Goal: Information Seeking & Learning: Find specific page/section

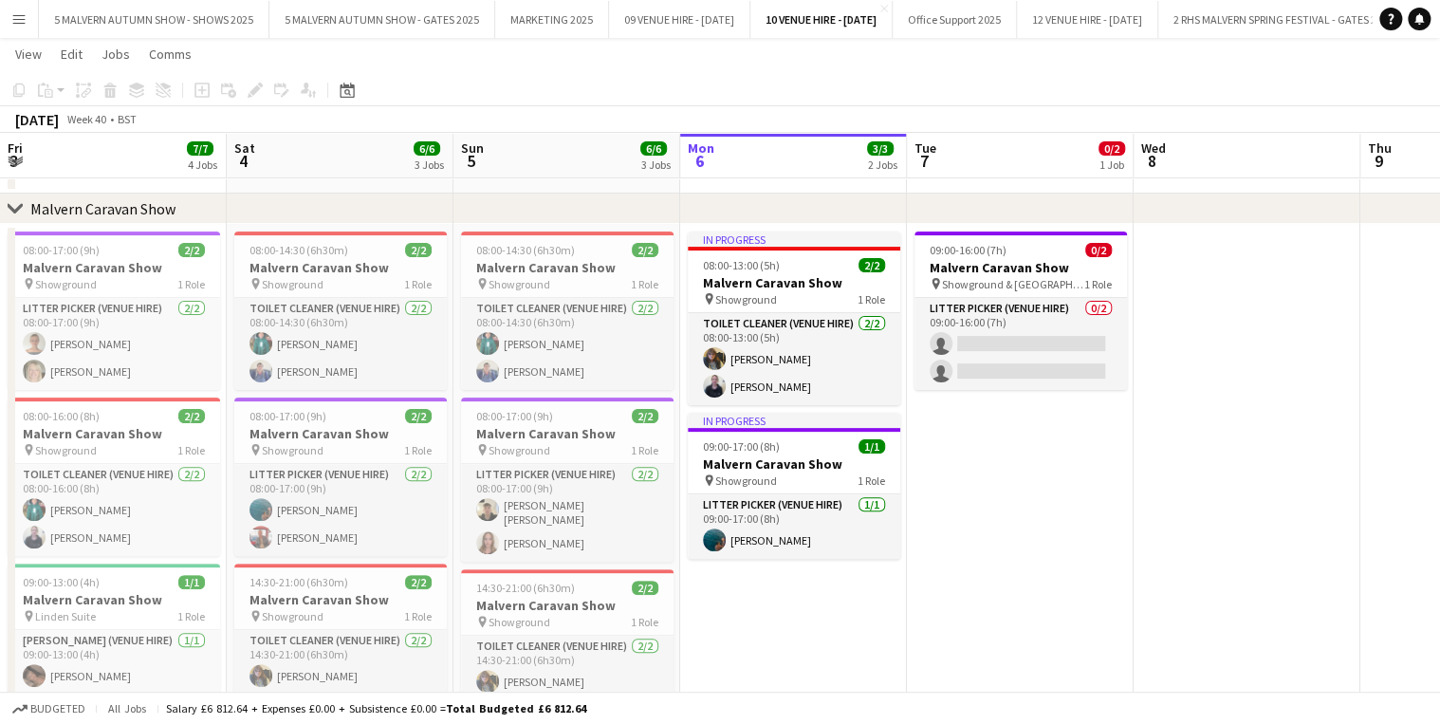
scroll to position [0, 453]
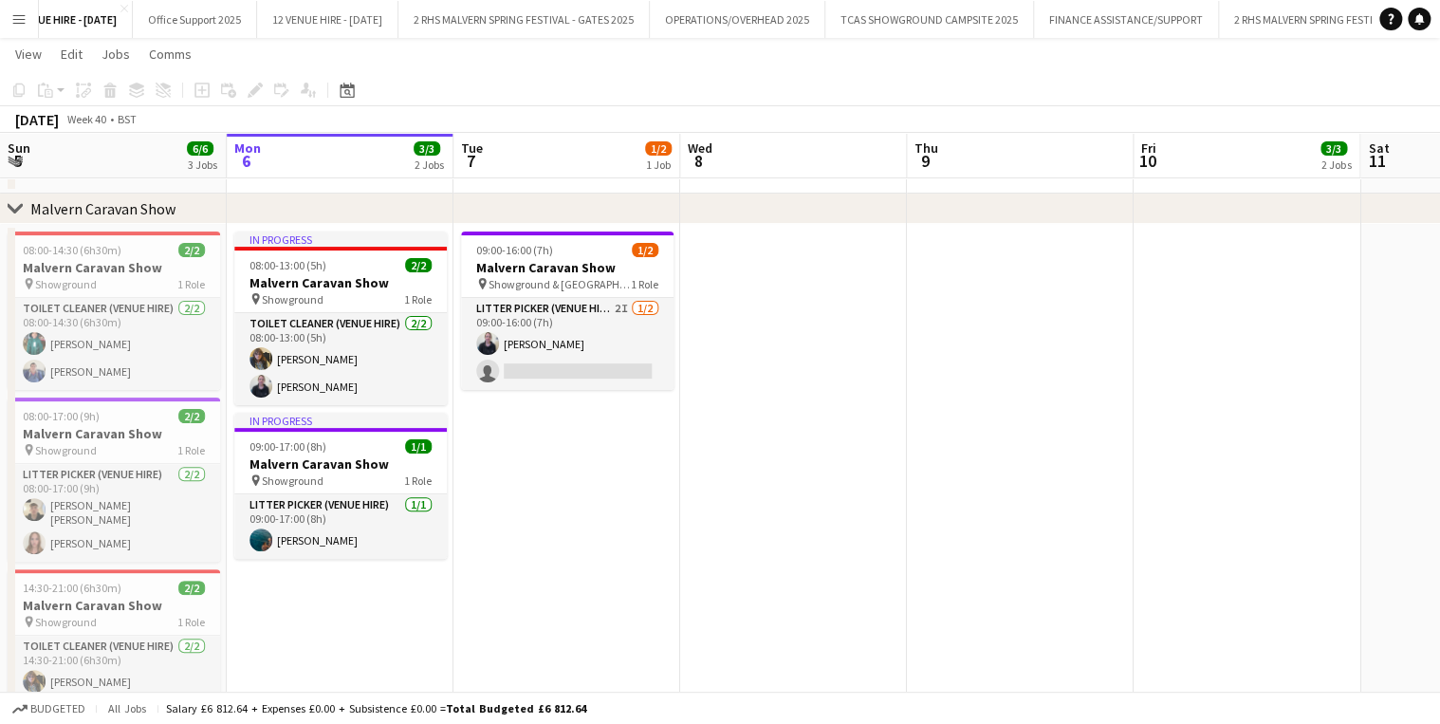
click at [8, 23] on button "Menu" at bounding box center [19, 19] width 38 height 38
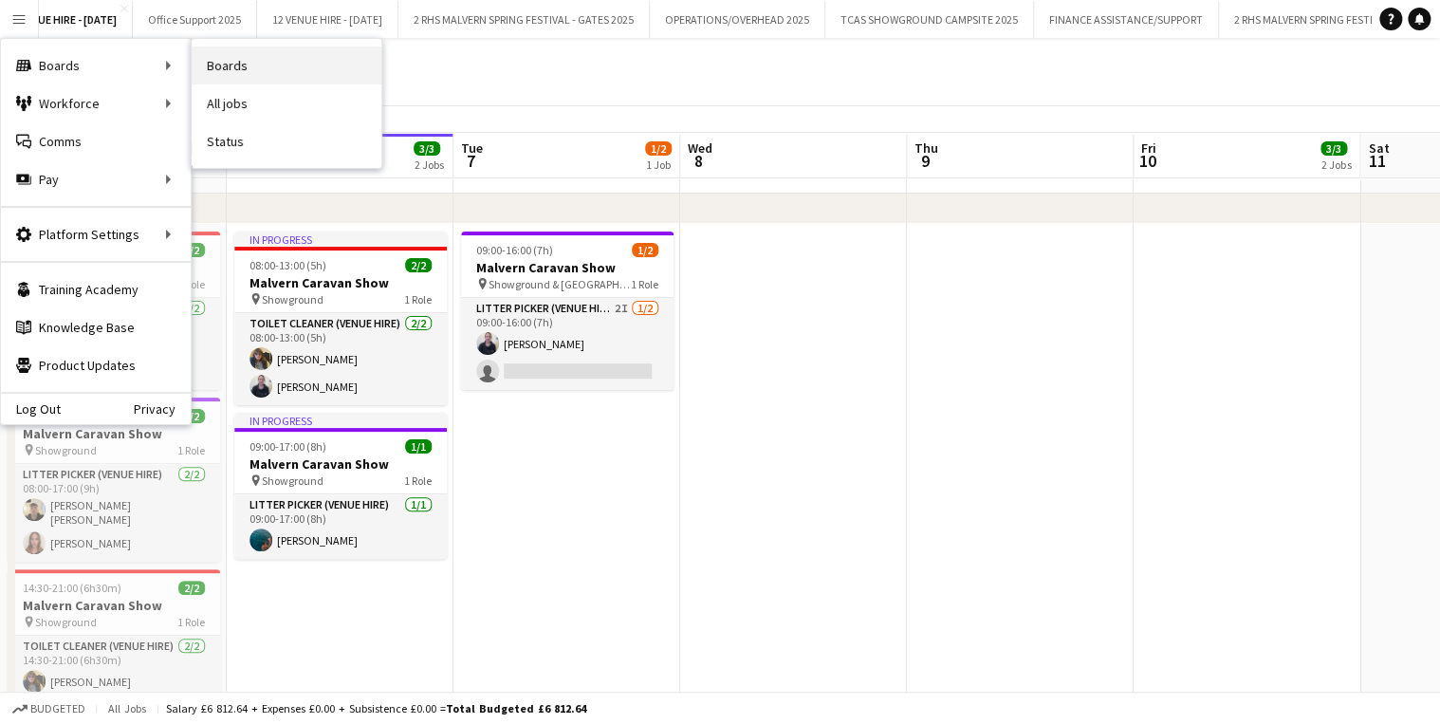
click at [253, 68] on link "Boards" at bounding box center [287, 65] width 190 height 38
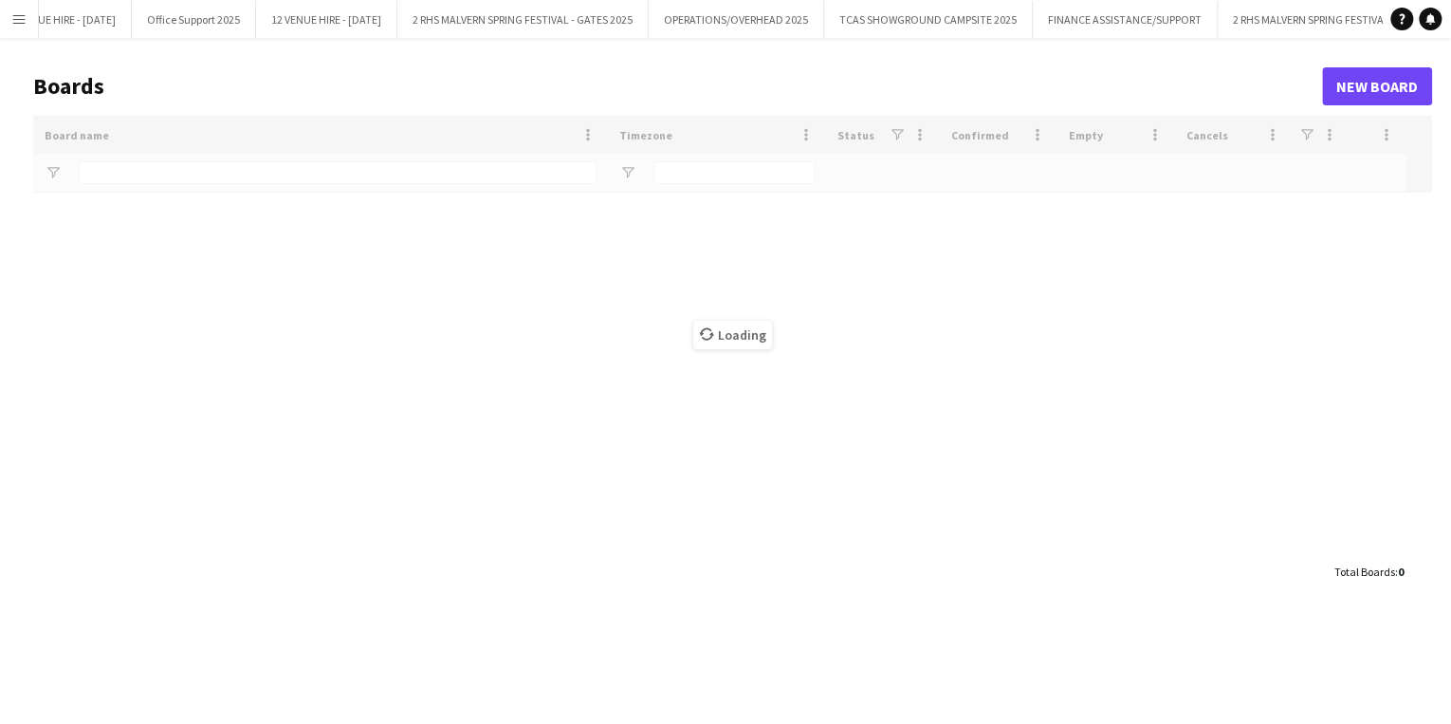
type input "*****"
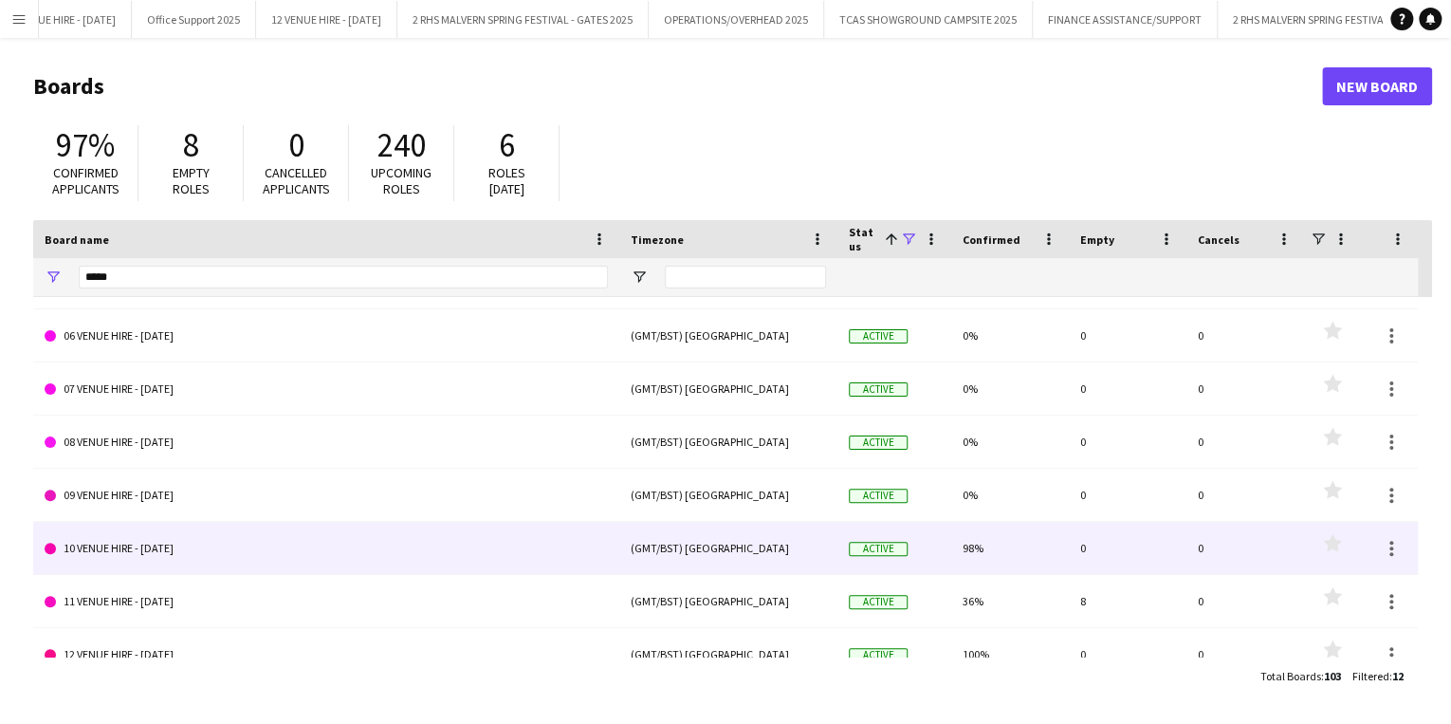
scroll to position [276, 0]
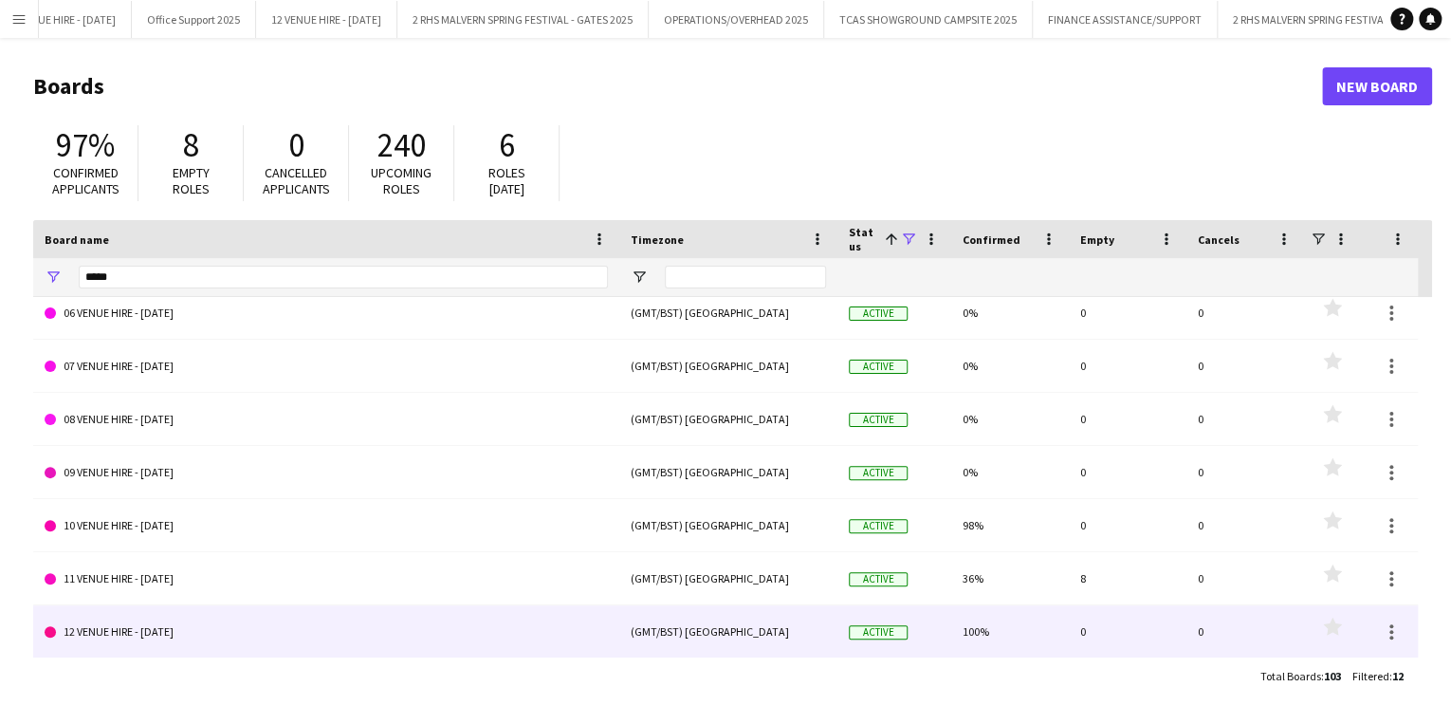
click at [459, 628] on link "12 VENUE HIRE - [DATE]" at bounding box center [326, 631] width 563 height 53
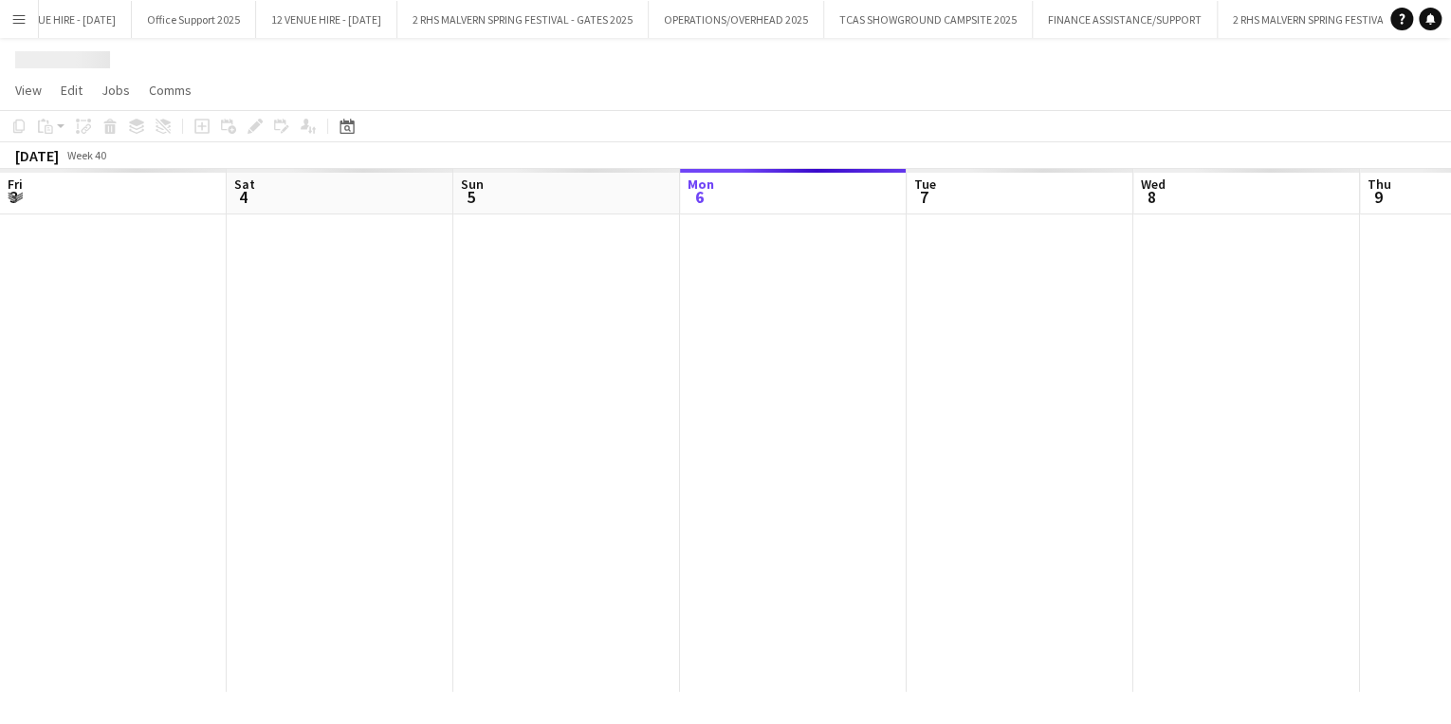
scroll to position [0, 453]
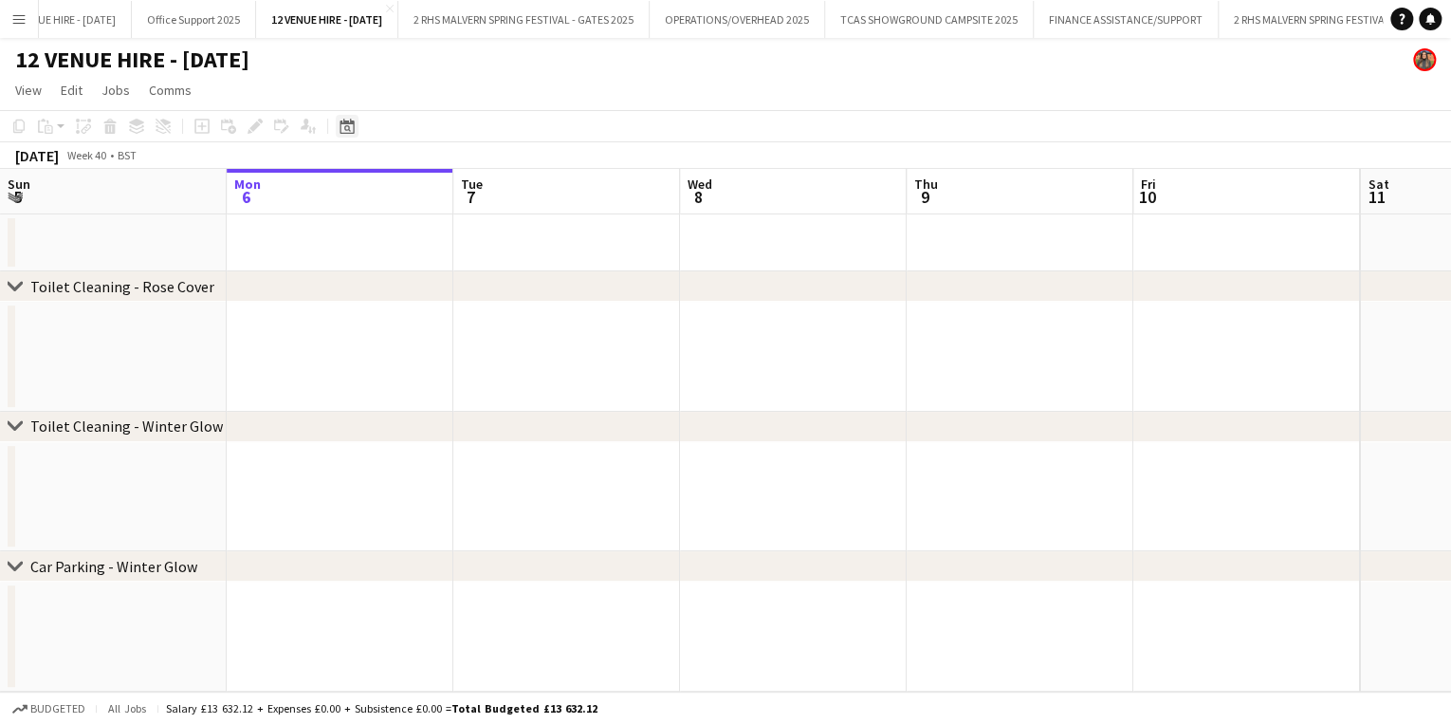
click at [344, 128] on icon at bounding box center [347, 128] width 7 height 7
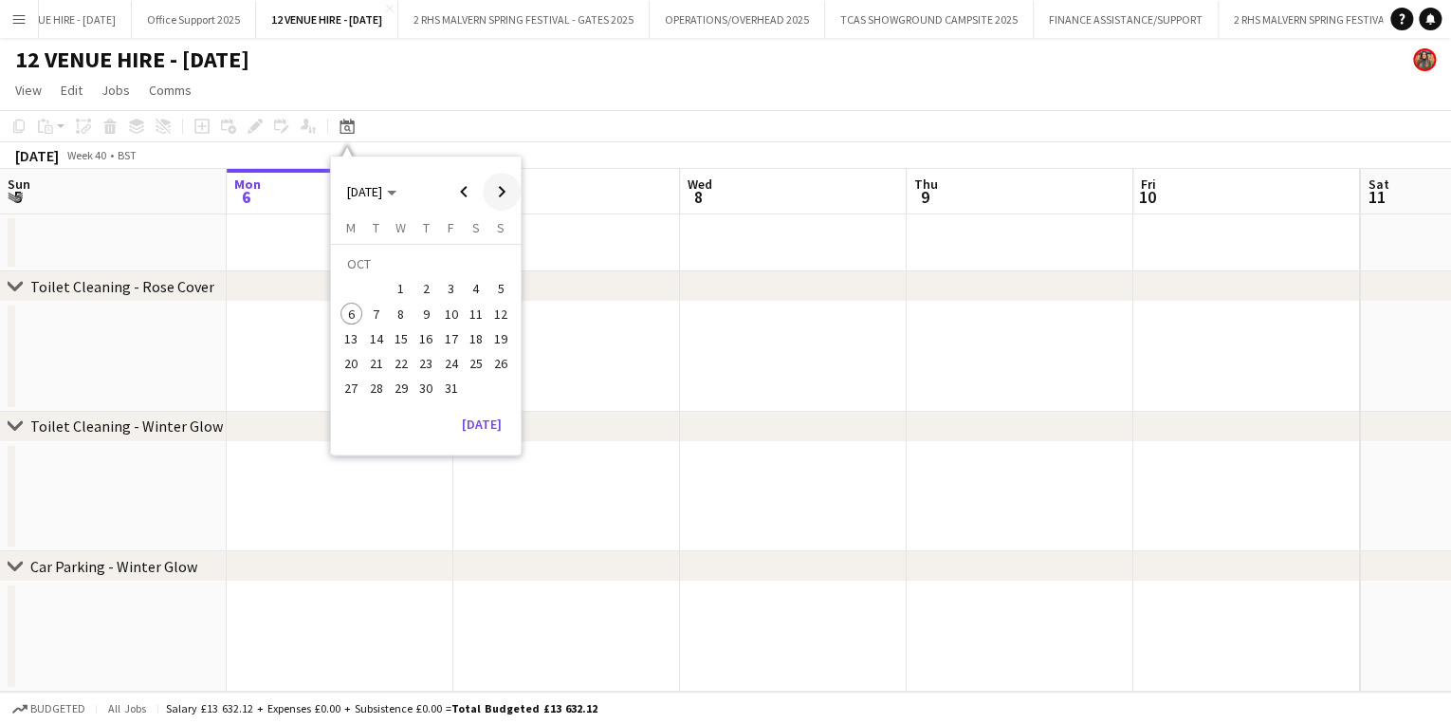
click at [508, 186] on span "Next month" at bounding box center [502, 192] width 38 height 38
click at [450, 348] on span "21" at bounding box center [451, 343] width 23 height 23
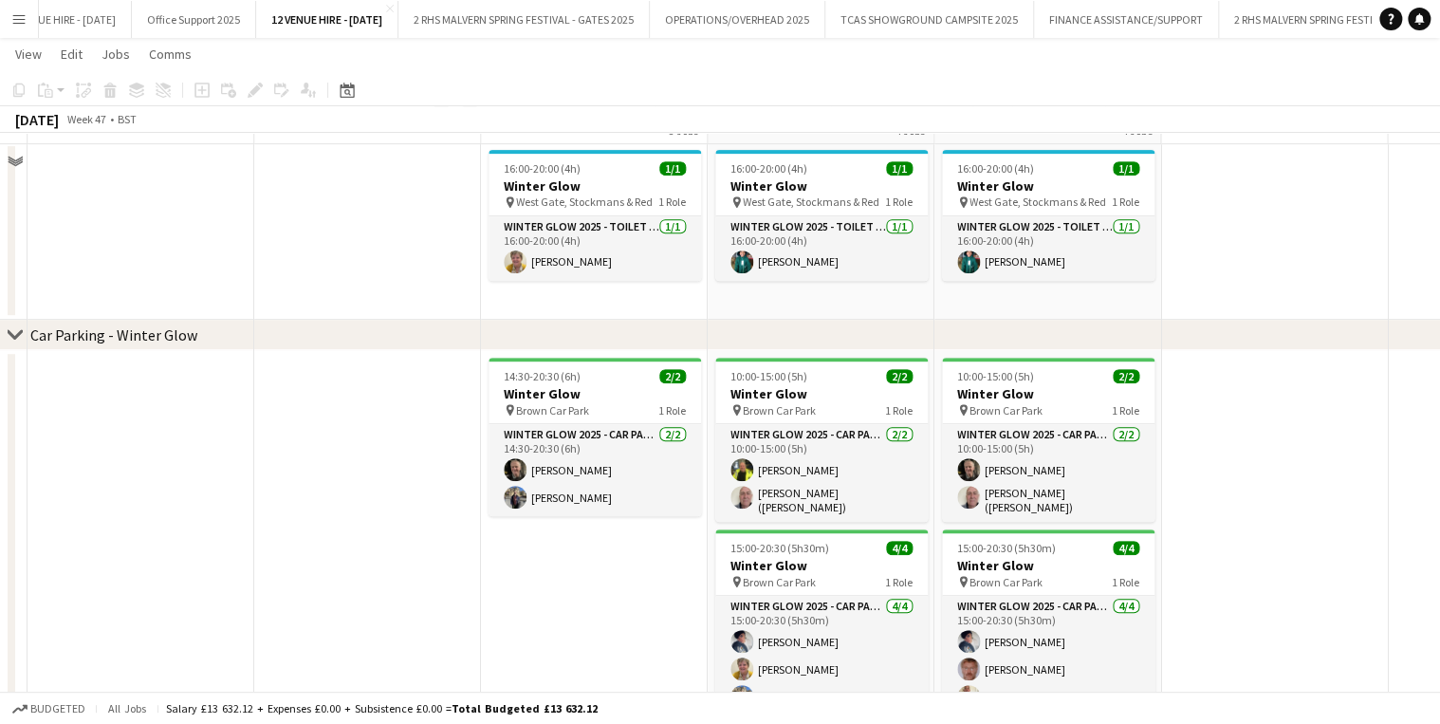
scroll to position [379, 0]
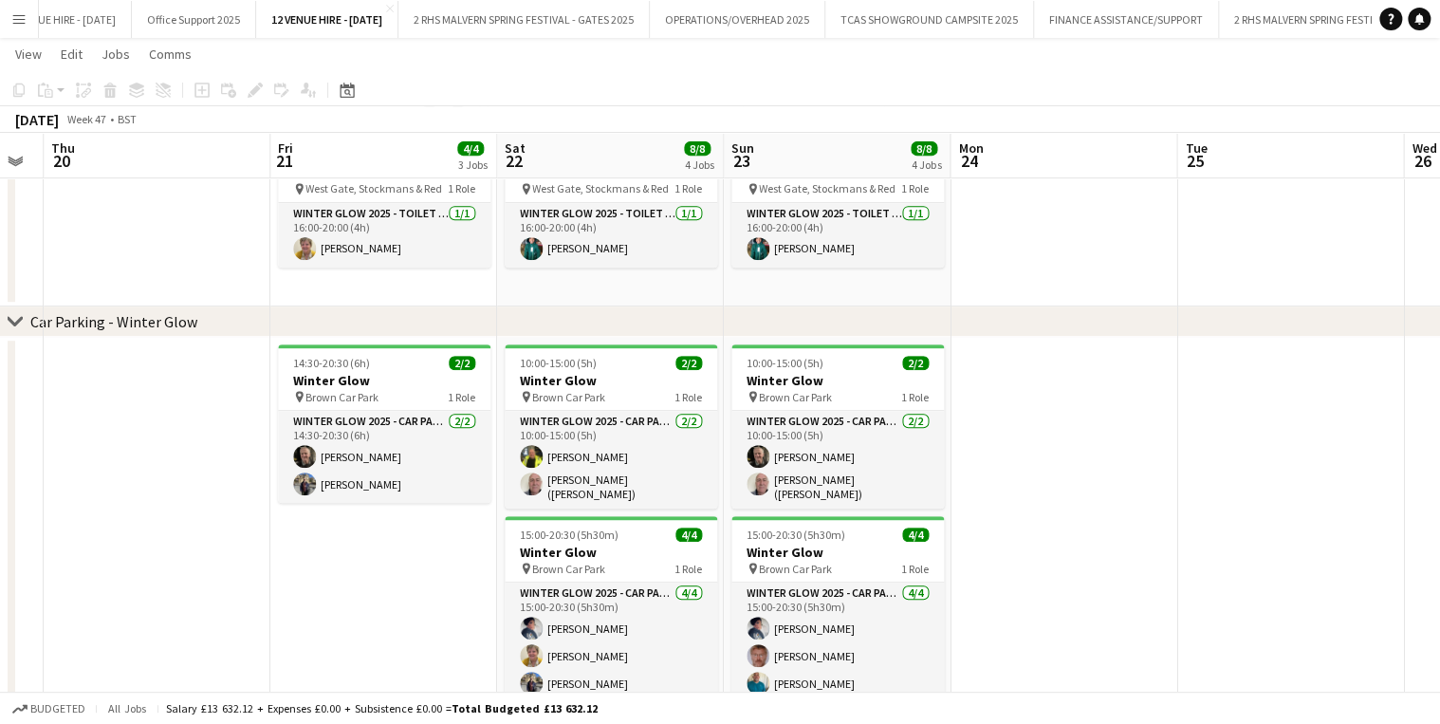
drag, startPoint x: 800, startPoint y: 149, endPoint x: 587, endPoint y: 148, distance: 213.4
click at [587, 149] on app-calendar-viewport "Sun 16 Mon 17 Tue 18 Wed 19 Thu 20 Fri 21 4/4 3 Jobs Sat 22 8/8 4 Jobs Sun 23 8…" at bounding box center [720, 230] width 1440 height 1070
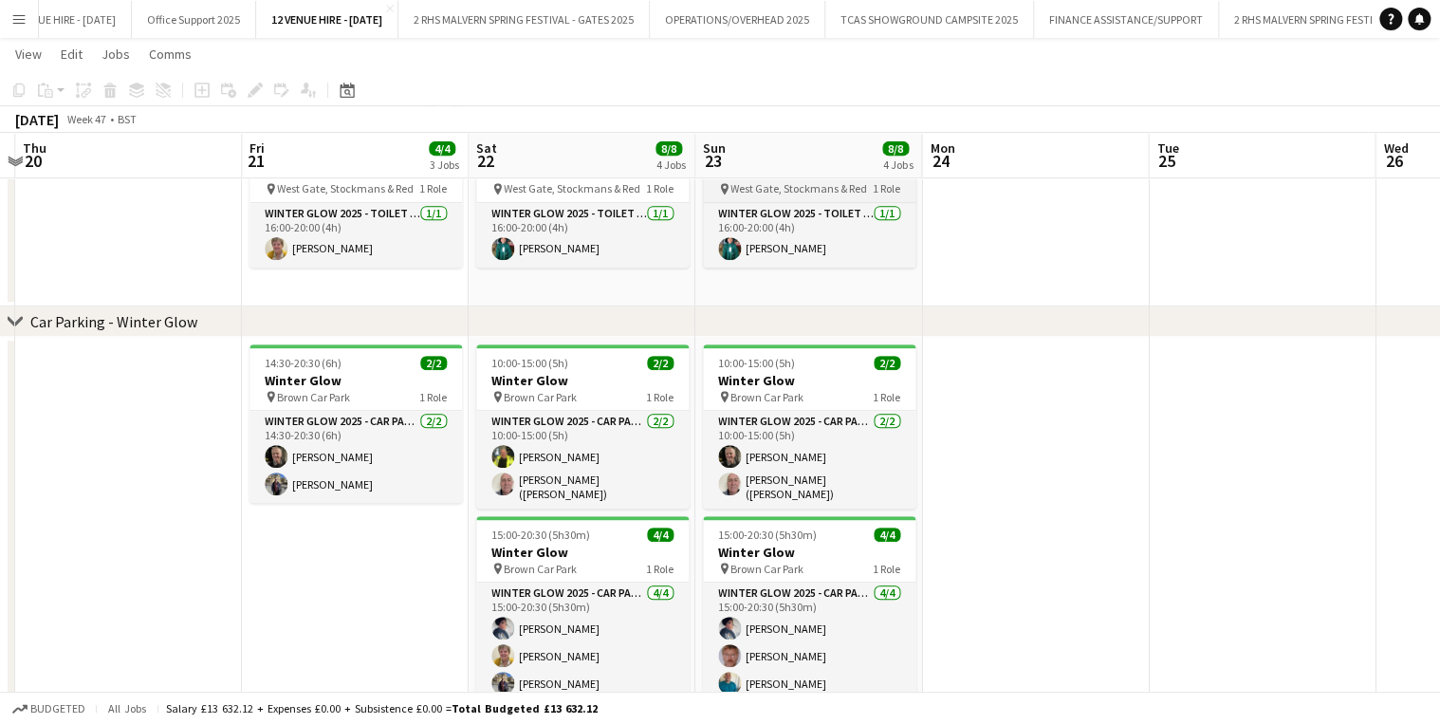
drag, startPoint x: 819, startPoint y: 174, endPoint x: 791, endPoint y: 182, distance: 29.4
click at [792, 179] on app-calendar-viewport "Sun 16 Mon 17 Tue 18 Wed 19 Thu 20 Fri 21 4/4 3 Jobs Sat 22 8/8 4 Jobs Sun 23 8…" at bounding box center [720, 230] width 1440 height 1070
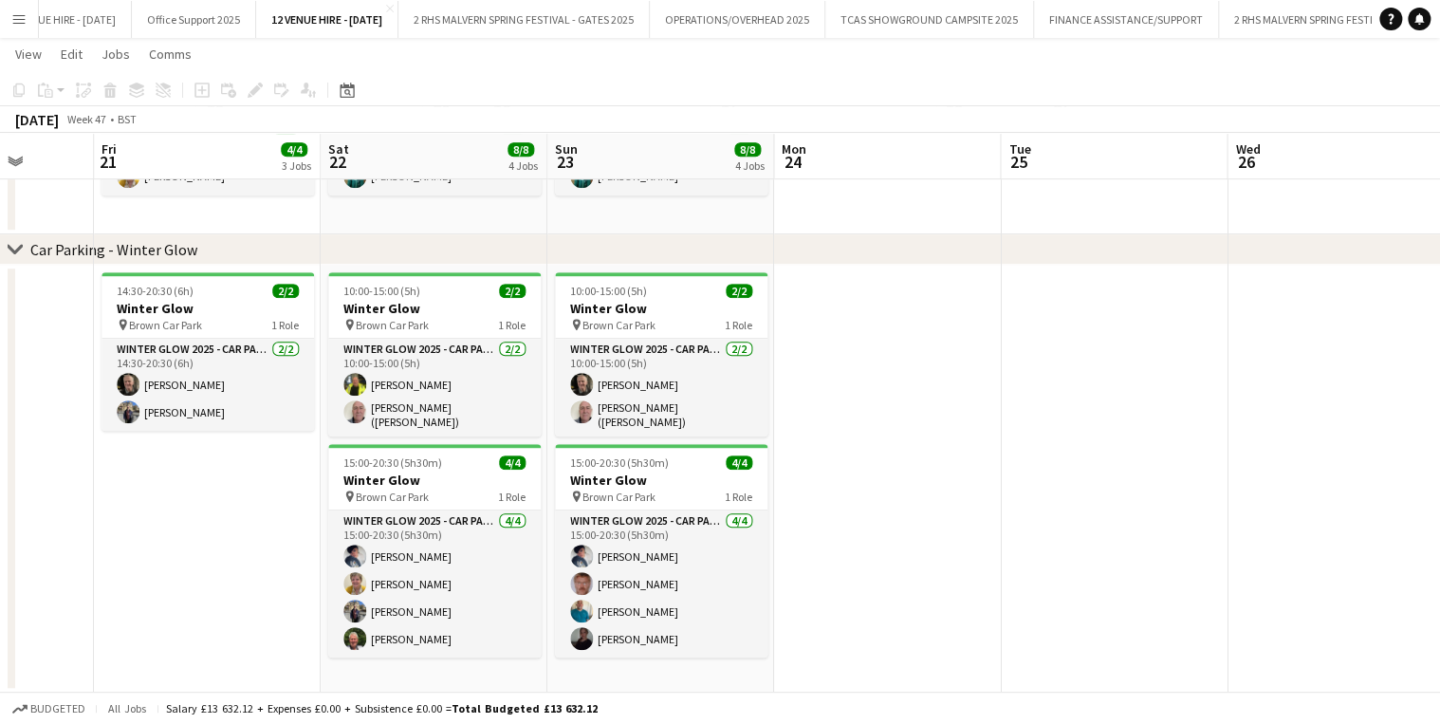
scroll to position [0, 829]
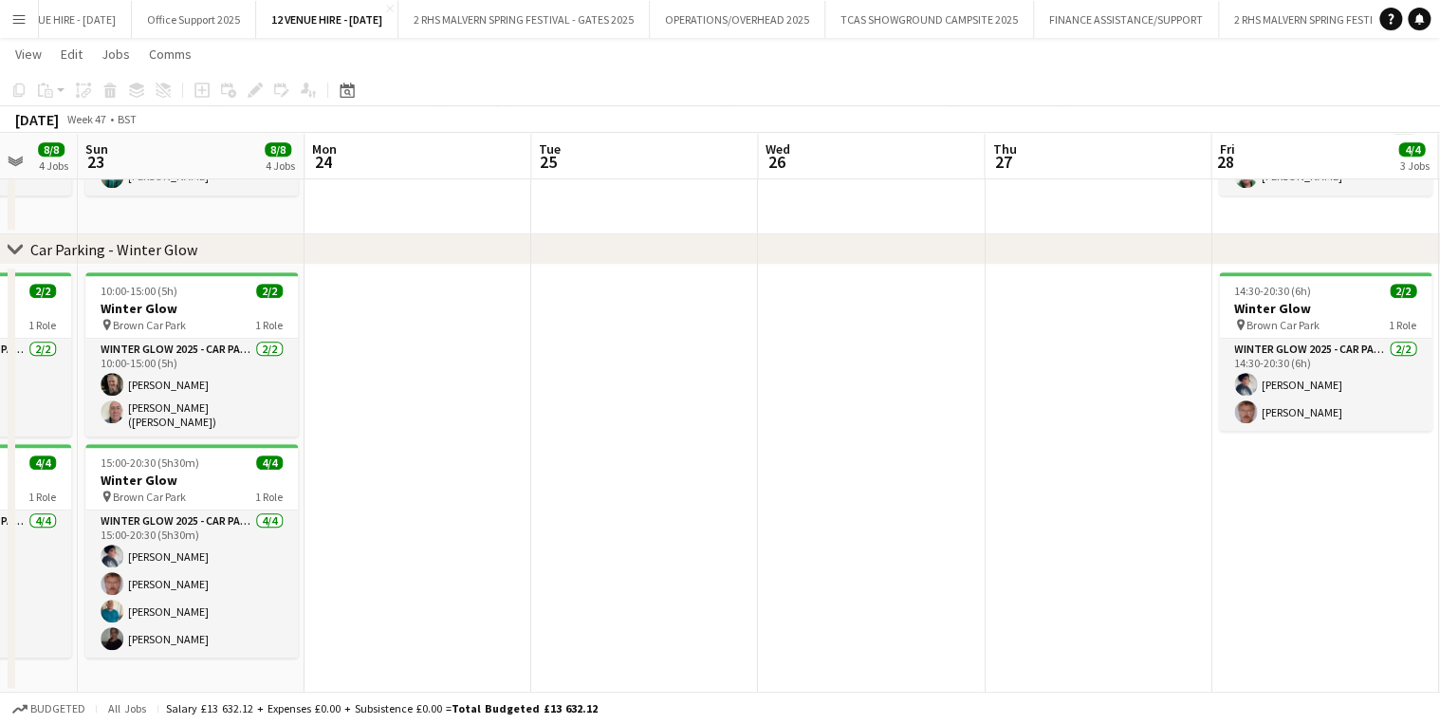
drag, startPoint x: 1073, startPoint y: 163, endPoint x: 102, endPoint y: 86, distance: 973.2
click at [102, 86] on app-calendar "Copy Paste Paste Ctrl+V Paste with crew Ctrl+Shift+V Paste linked Job Delete Gr…" at bounding box center [720, 158] width 1440 height 1070
drag, startPoint x: 758, startPoint y: 97, endPoint x: 470, endPoint y: 119, distance: 288.2
click at [432, 119] on div "Copy Paste Paste Ctrl+V Paste with crew Ctrl+Shift+V Paste linked Job Delete Gr…" at bounding box center [720, 103] width 1440 height 59
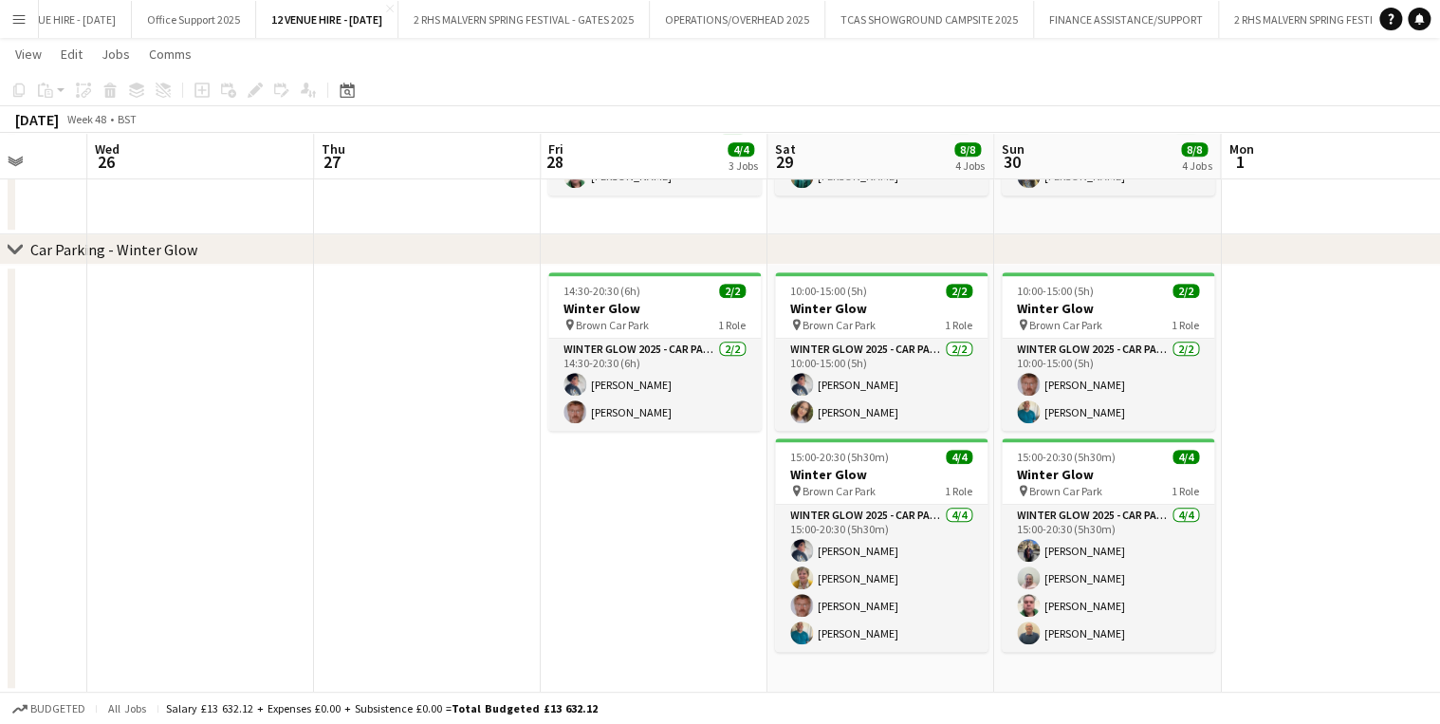
scroll to position [0, 596]
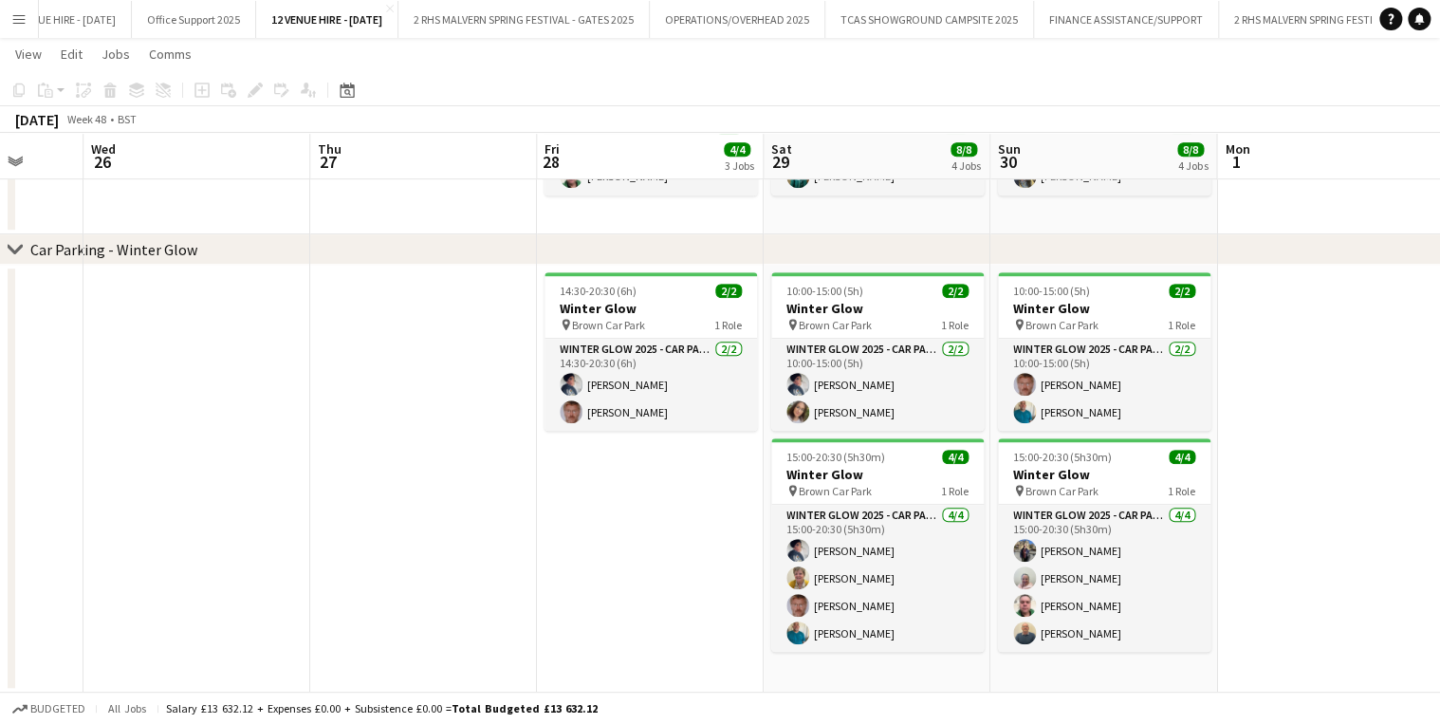
drag, startPoint x: 1175, startPoint y: 161, endPoint x: 501, endPoint y: 203, distance: 675.5
click at [501, 203] on app-calendar-viewport "Sun 23 8/8 4 Jobs Mon 24 Tue 25 Wed 26 Thu 27 Fri 28 4/4 3 Jobs Sat 29 8/8 4 Jo…" at bounding box center [720, 158] width 1440 height 1070
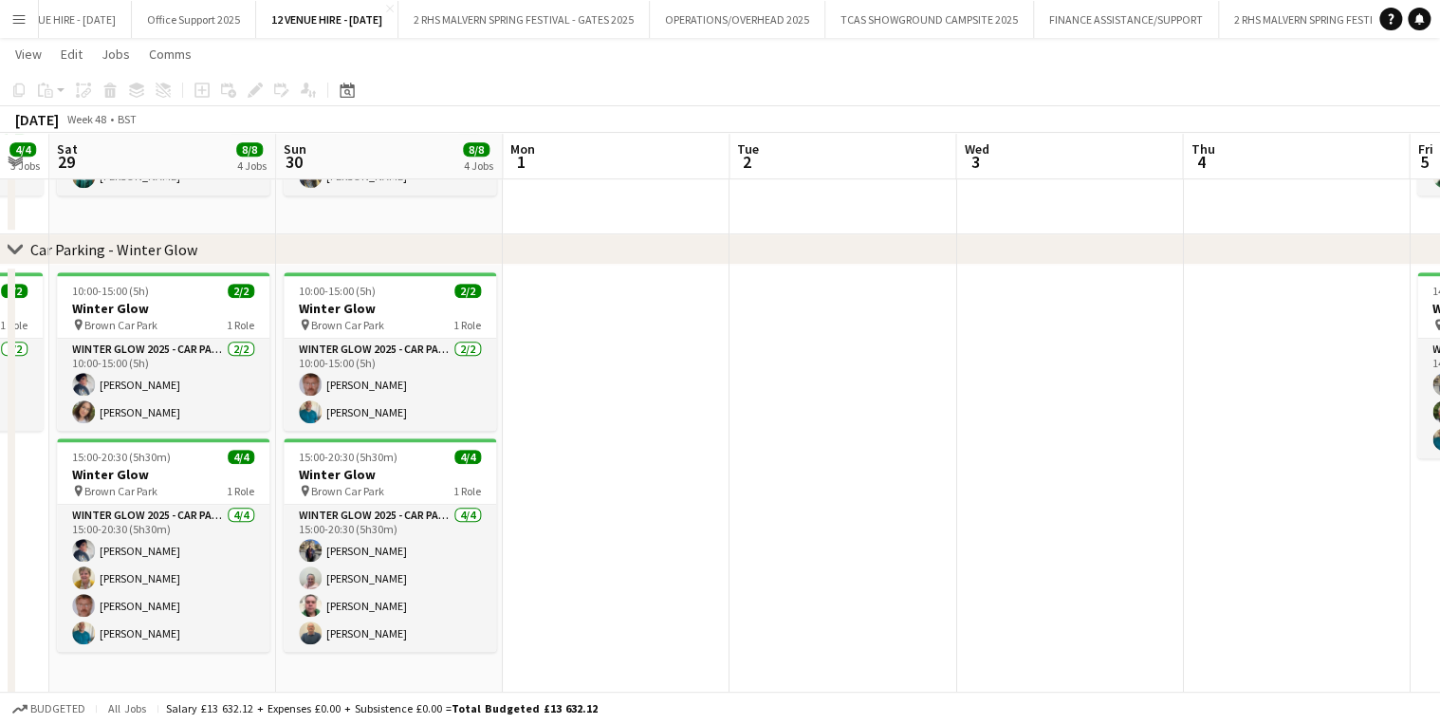
drag, startPoint x: 1138, startPoint y: 167, endPoint x: 428, endPoint y: 201, distance: 711.1
click at [428, 201] on app-calendar-viewport "Tue 25 Wed 26 Thu 27 Fri 28 4/4 3 Jobs Sat 29 8/8 4 Jobs Sun 30 8/8 4 Jobs Mon …" at bounding box center [720, 185] width 1440 height 1125
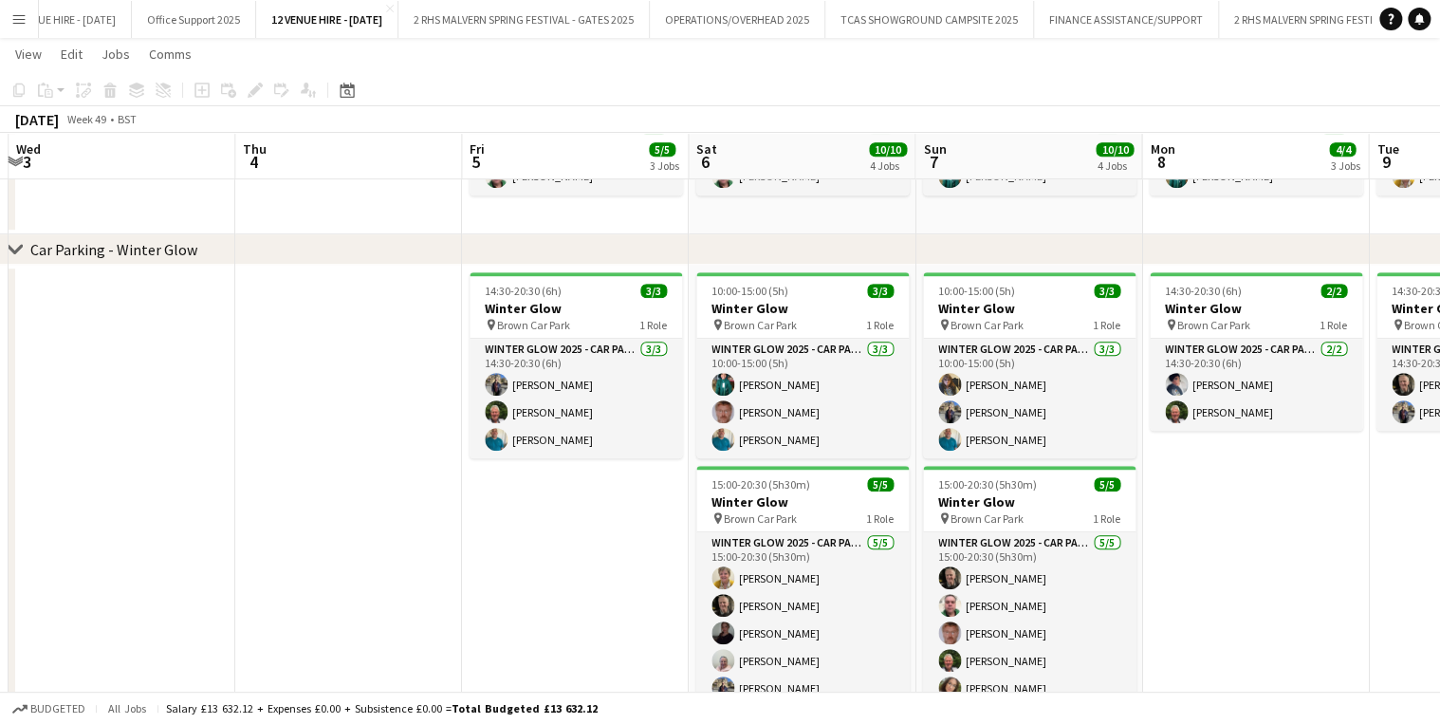
drag, startPoint x: 1066, startPoint y: 158, endPoint x: 395, endPoint y: 171, distance: 671.5
click at [114, 156] on app-calendar-viewport "Sat 29 8/8 4 Jobs Sun 30 8/8 4 Jobs Mon 1 Tue 2 Wed 3 Thu 4 Fri 5 5/5 3 Jobs Sa…" at bounding box center [720, 185] width 1440 height 1125
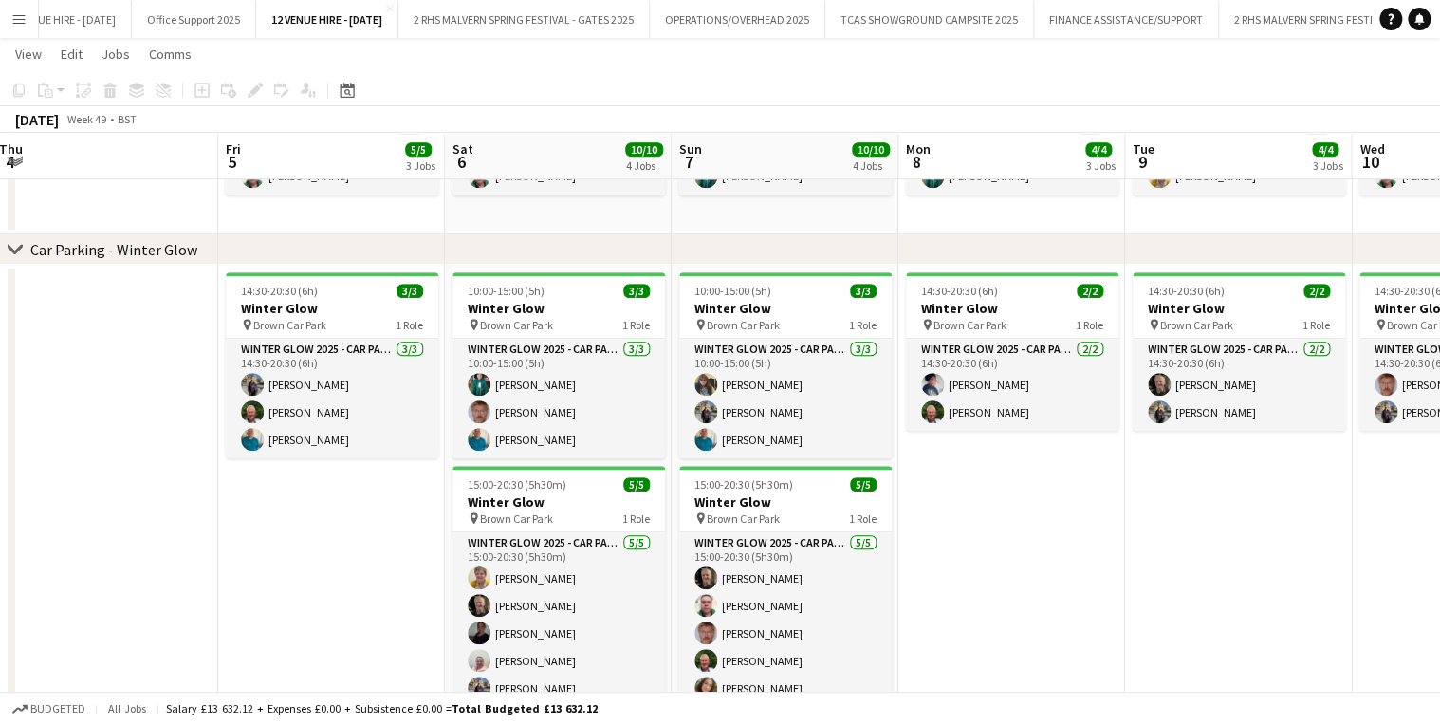
drag, startPoint x: 982, startPoint y: 163, endPoint x: 743, endPoint y: 162, distance: 239.0
click at [743, 162] on app-calendar-viewport "Tue 2 Wed 3 Thu 4 Fri 5 5/5 3 Jobs Sat 6 10/10 4 Jobs Sun 7 10/10 4 Jobs Mon 8 …" at bounding box center [720, 185] width 1440 height 1125
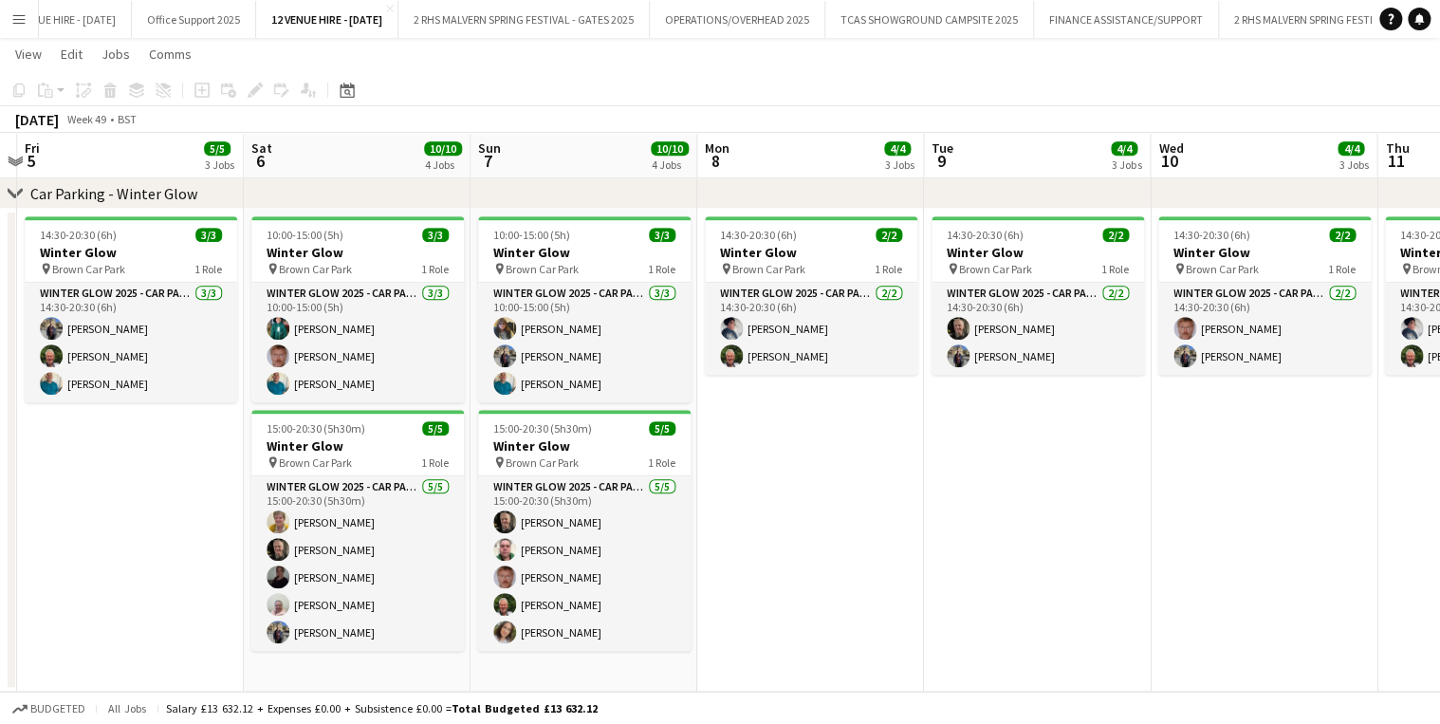
scroll to position [0, 685]
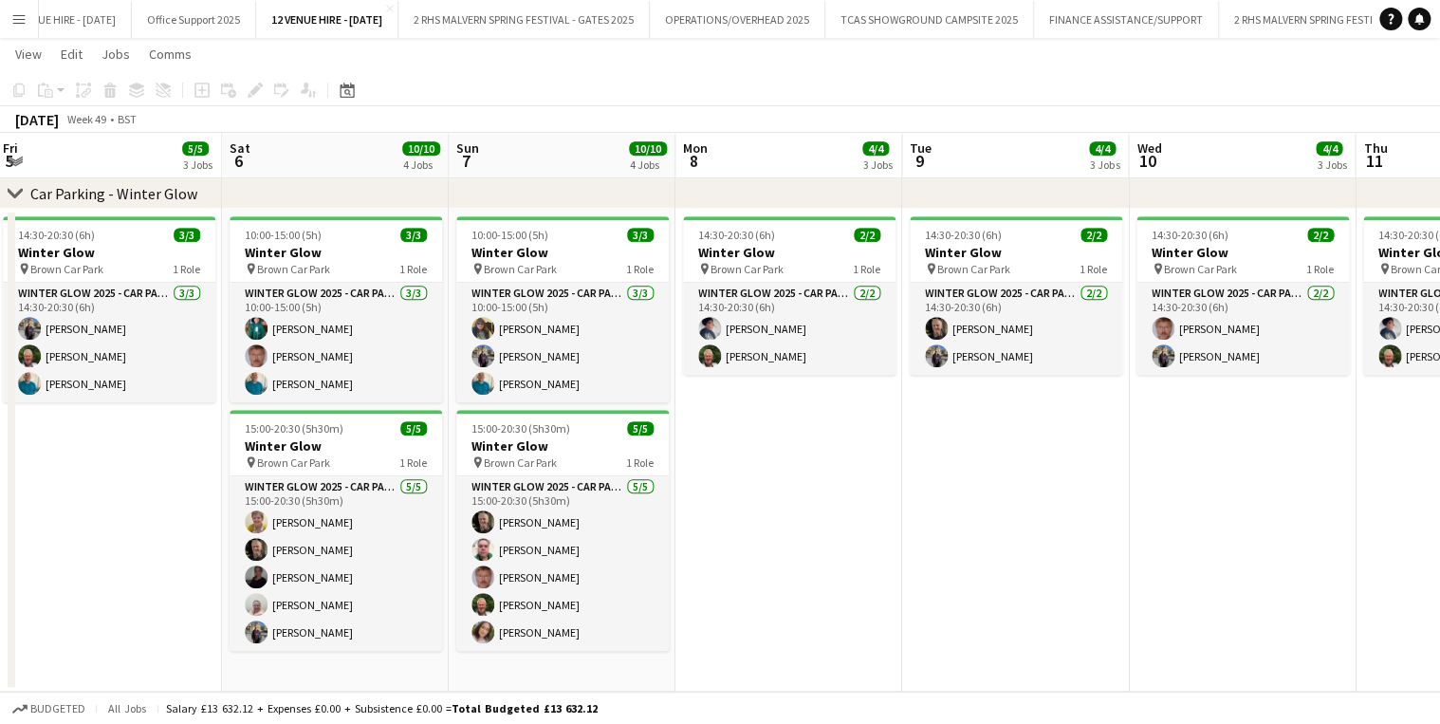
drag, startPoint x: 1038, startPoint y: 159, endPoint x: 819, endPoint y: 143, distance: 219.7
click at [819, 143] on app-calendar-viewport "Tue 2 Wed 3 Thu 4 Fri 5 5/5 3 Jobs Sat 6 10/10 4 Jobs Sun 7 10/10 4 Jobs Mon 8 …" at bounding box center [720, 129] width 1440 height 1125
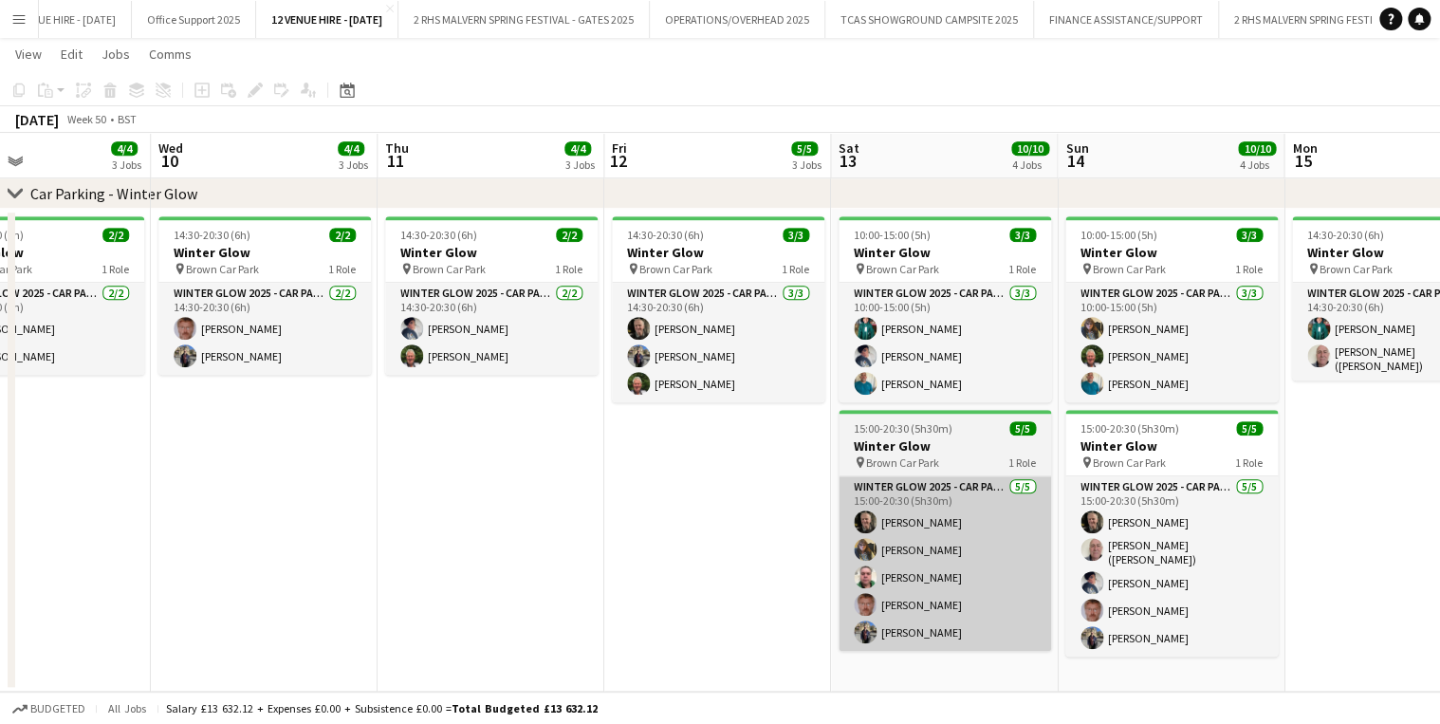
drag, startPoint x: 1178, startPoint y: 154, endPoint x: 997, endPoint y: 514, distance: 403.3
click at [198, 151] on app-calendar-viewport "Sat 6 10/10 4 Jobs Sun 7 10/10 4 Jobs Mon 8 4/4 3 Jobs Tue 9 4/4 3 Jobs Wed 10 …" at bounding box center [720, 129] width 1440 height 1125
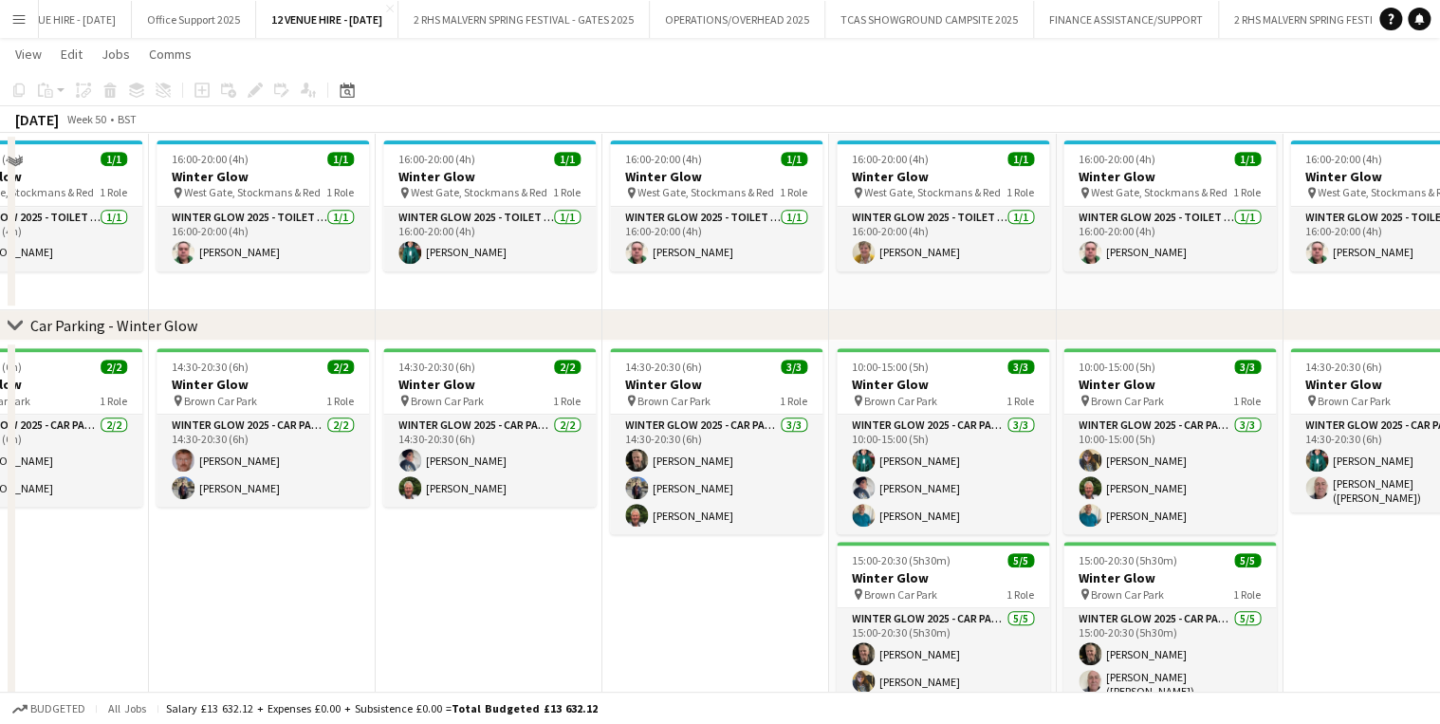
scroll to position [431, 0]
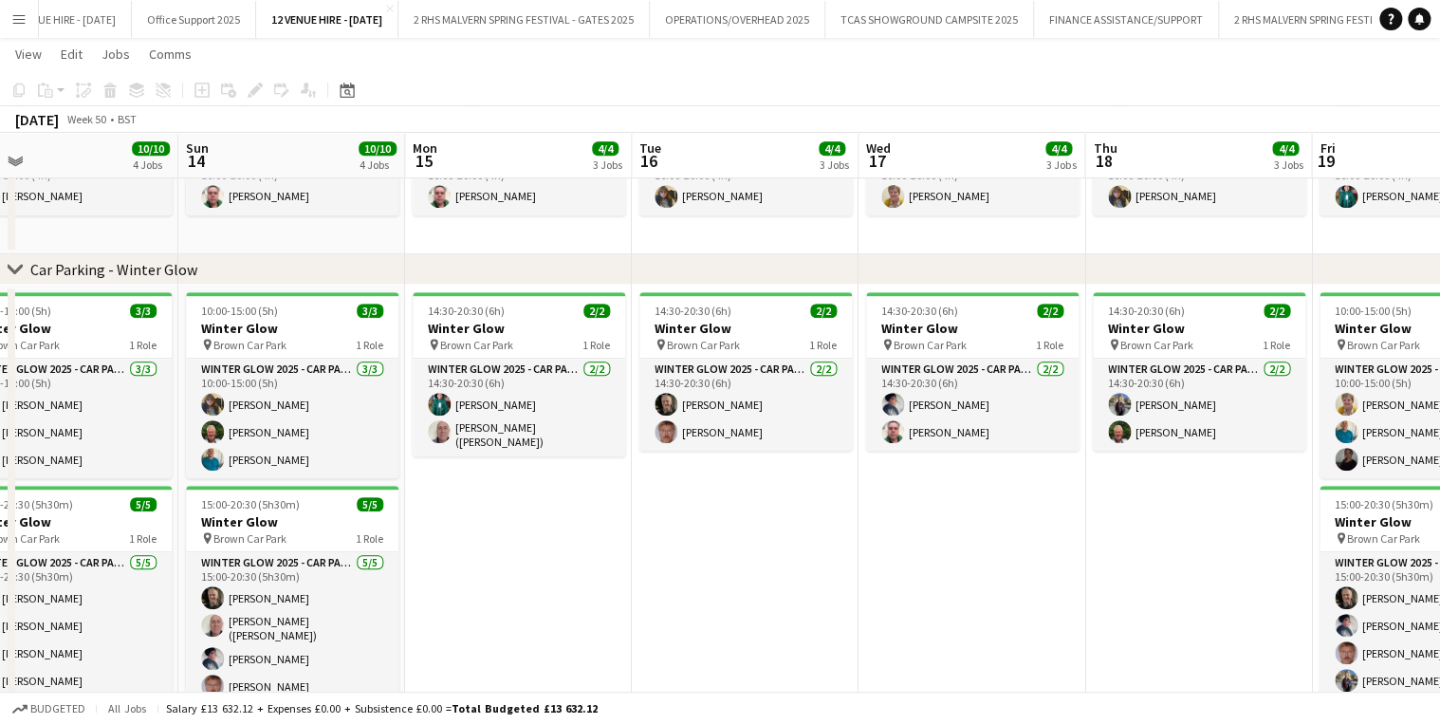
drag, startPoint x: 746, startPoint y: 162, endPoint x: 294, endPoint y: 176, distance: 452.6
click at [59, 185] on app-calendar-viewport "Wed 10 4/4 3 Jobs Thu 11 4/4 3 Jobs Fri 12 5/5 3 Jobs Sat 13 10/10 4 Jobs Sun 1…" at bounding box center [720, 204] width 1440 height 1125
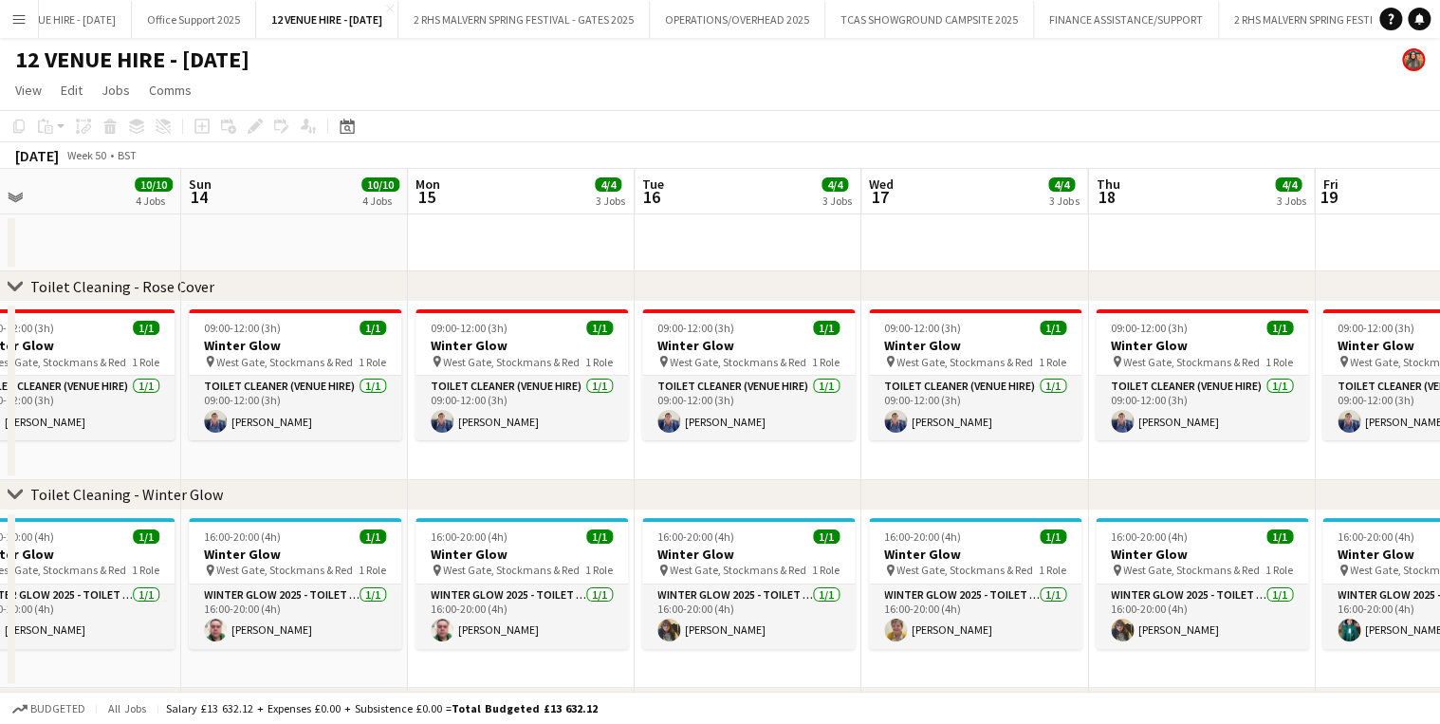
scroll to position [0, 618]
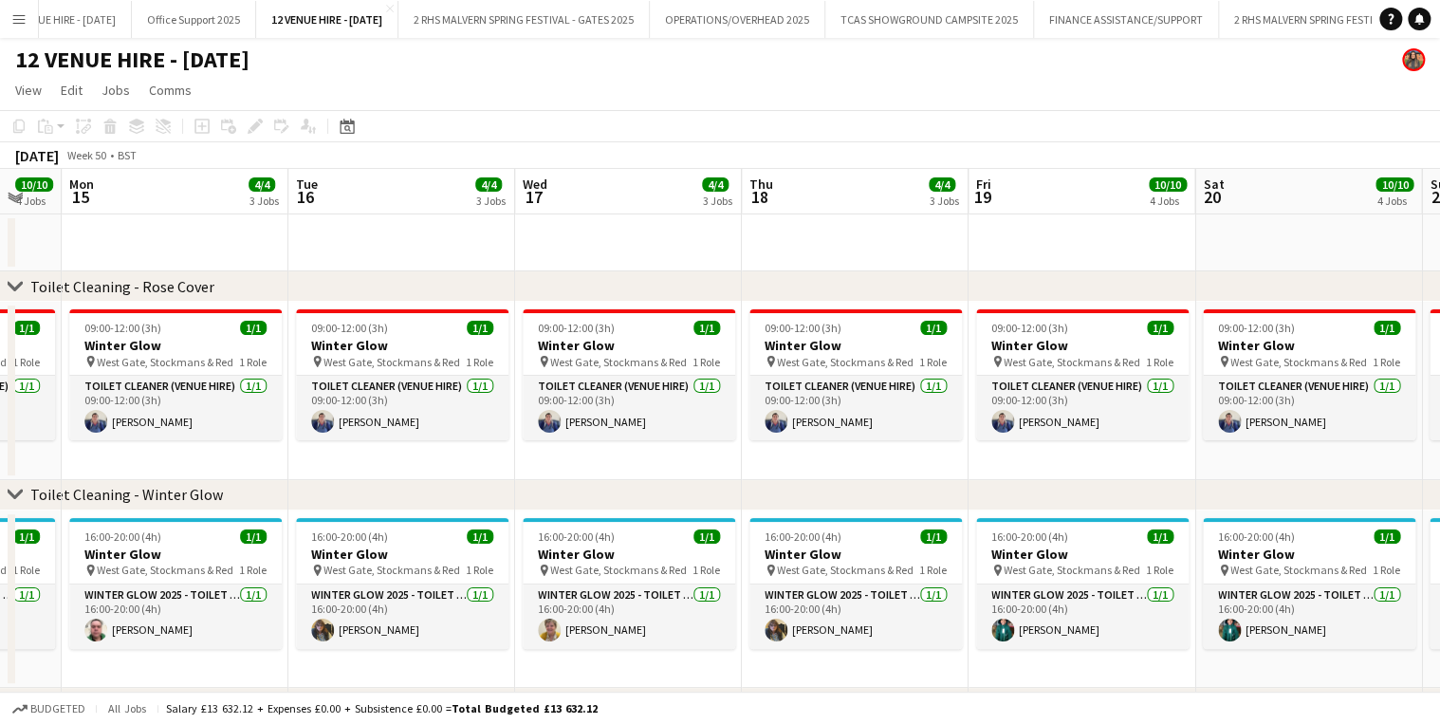
drag, startPoint x: 1169, startPoint y: 197, endPoint x: 552, endPoint y: 273, distance: 622.0
click at [552, 273] on div "chevron-right Toilet Cleaning - Rose Cover chevron-right Toilet Cleaning - Wint…" at bounding box center [720, 685] width 1440 height 1032
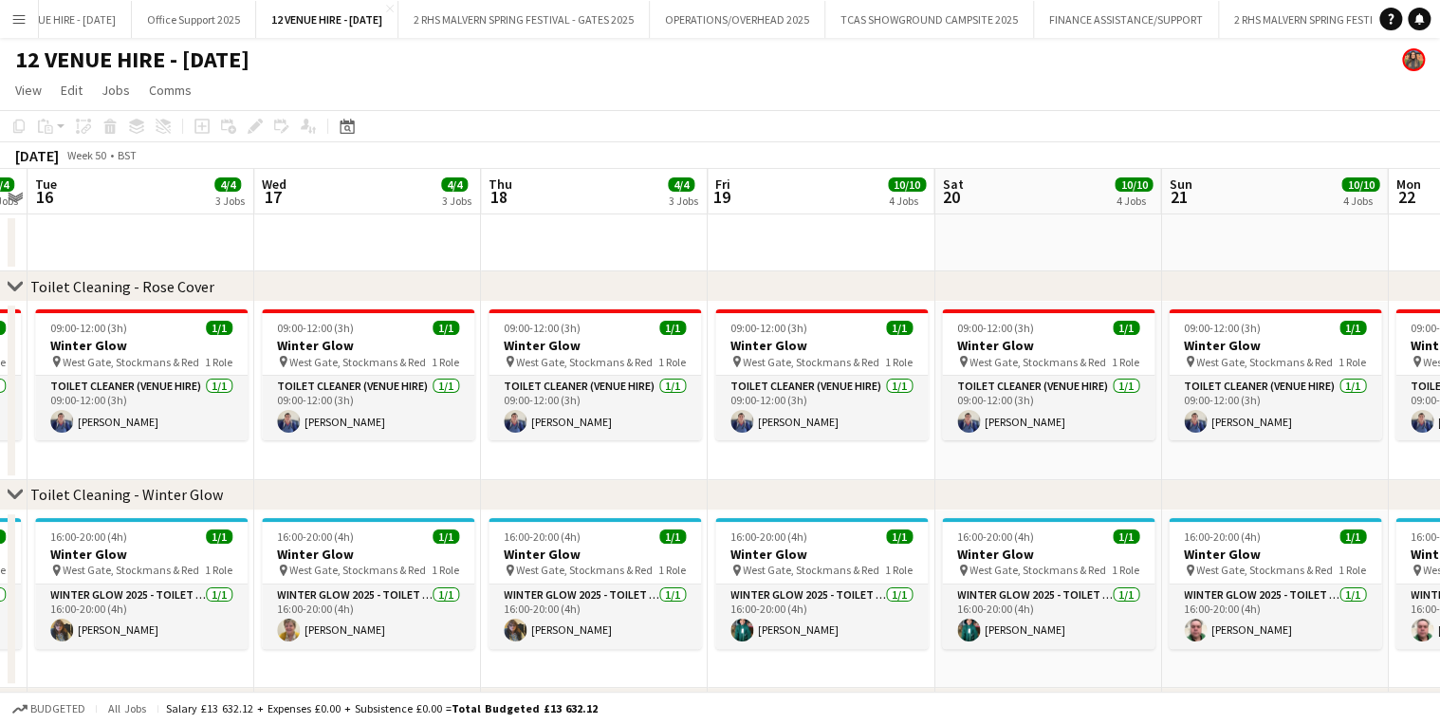
drag, startPoint x: 905, startPoint y: 186, endPoint x: 535, endPoint y: 137, distance: 373.1
click at [64, 144] on app-calendar "Copy Paste Paste Ctrl+V Paste with crew Ctrl+Shift+V Paste linked Job Delete Gr…" at bounding box center [720, 655] width 1440 height 1091
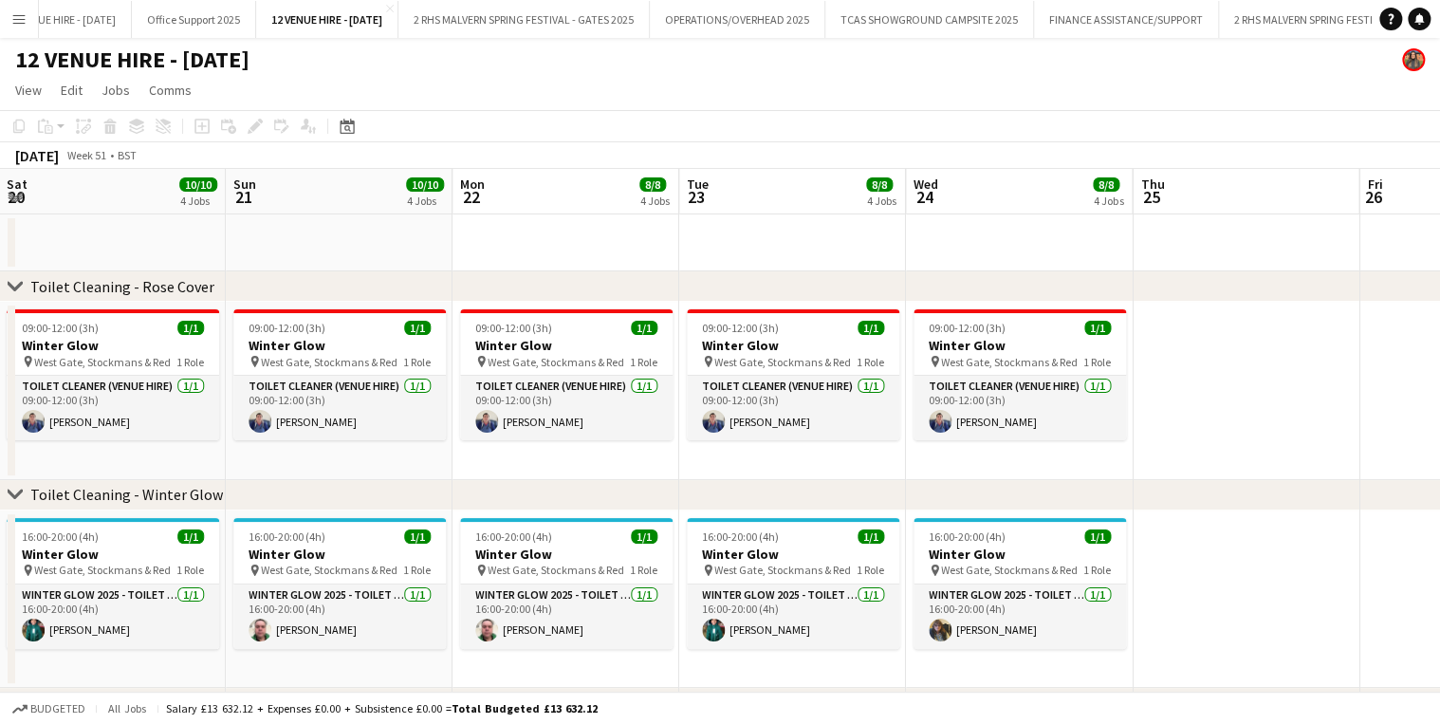
drag, startPoint x: 1011, startPoint y: 201, endPoint x: 122, endPoint y: 187, distance: 888.7
click at [122, 187] on app-calendar-viewport "Wed 17 4/4 3 Jobs Thu 18 4/4 3 Jobs Fri 19 10/10 4 Jobs Sat 20 10/10 4 Jobs Sun…" at bounding box center [720, 685] width 1440 height 1032
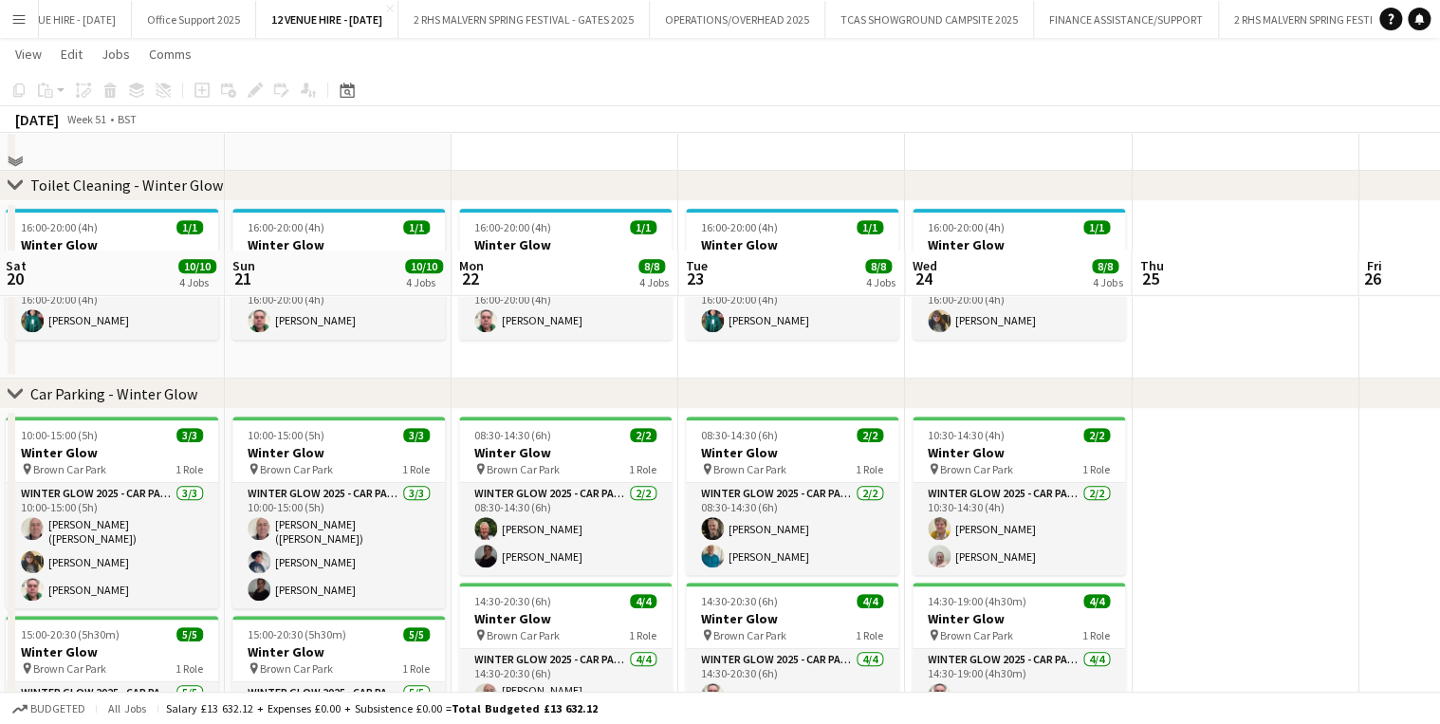
scroll to position [455, 0]
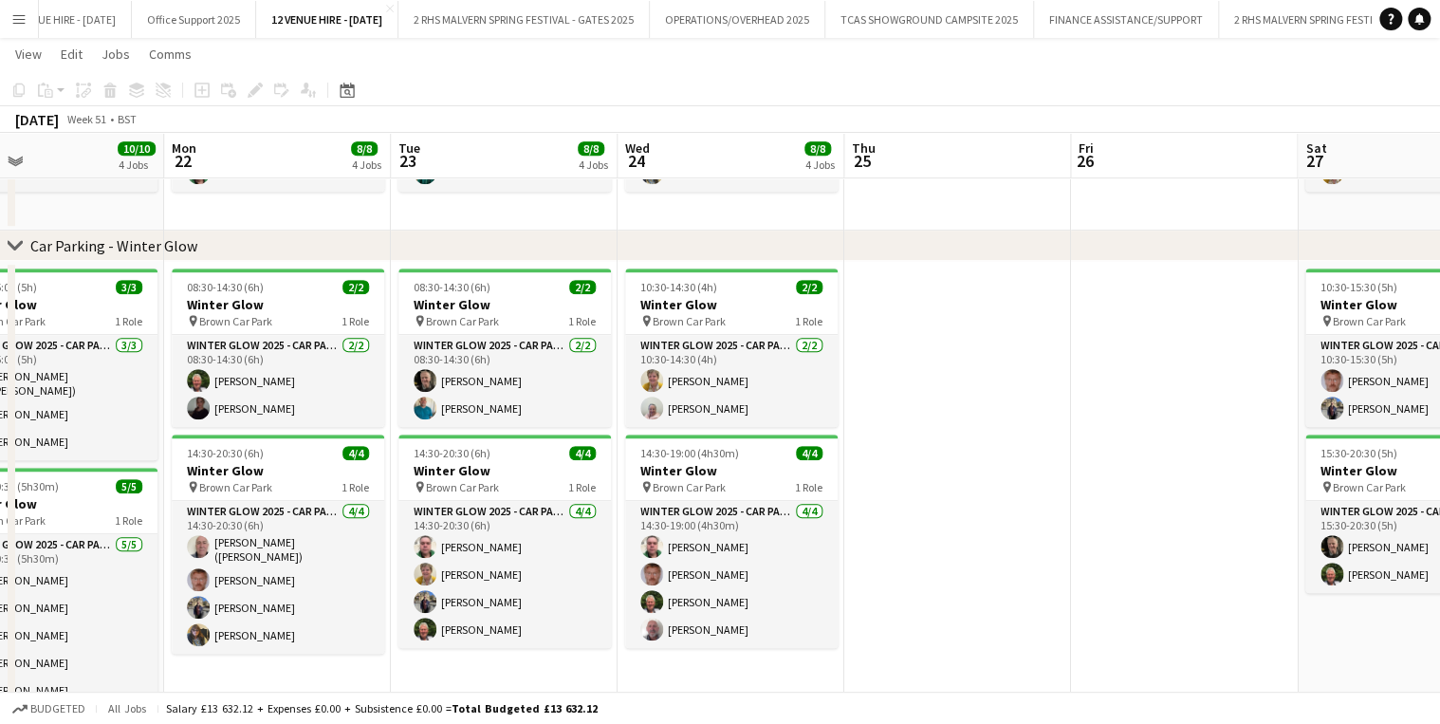
drag, startPoint x: 1146, startPoint y: 154, endPoint x: 397, endPoint y: 144, distance: 748.3
click at [393, 147] on app-calendar-viewport "Fri 19 10/10 4 Jobs Sat 20 10/10 4 Jobs Sun 21 10/10 4 Jobs Mon 22 8/8 4 Jobs T…" at bounding box center [720, 181] width 1440 height 1125
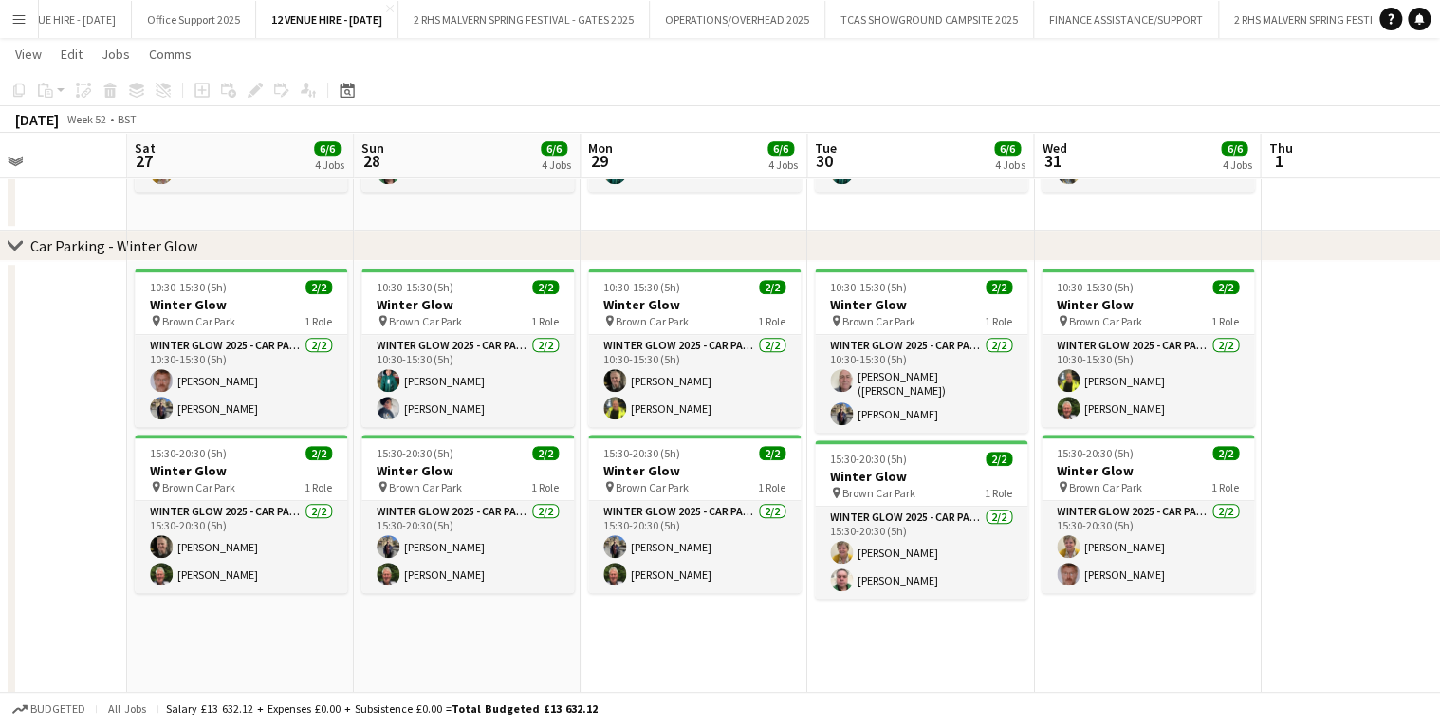
drag, startPoint x: 1140, startPoint y: 159, endPoint x: 478, endPoint y: 209, distance: 663.8
click at [467, 188] on app-calendar-viewport "Tue 23 8/8 4 Jobs Wed 24 8/8 4 Jobs Thu 25 Fri 26 Sat 27 6/6 4 Jobs Sun 28 6/6 …" at bounding box center [720, 181] width 1440 height 1125
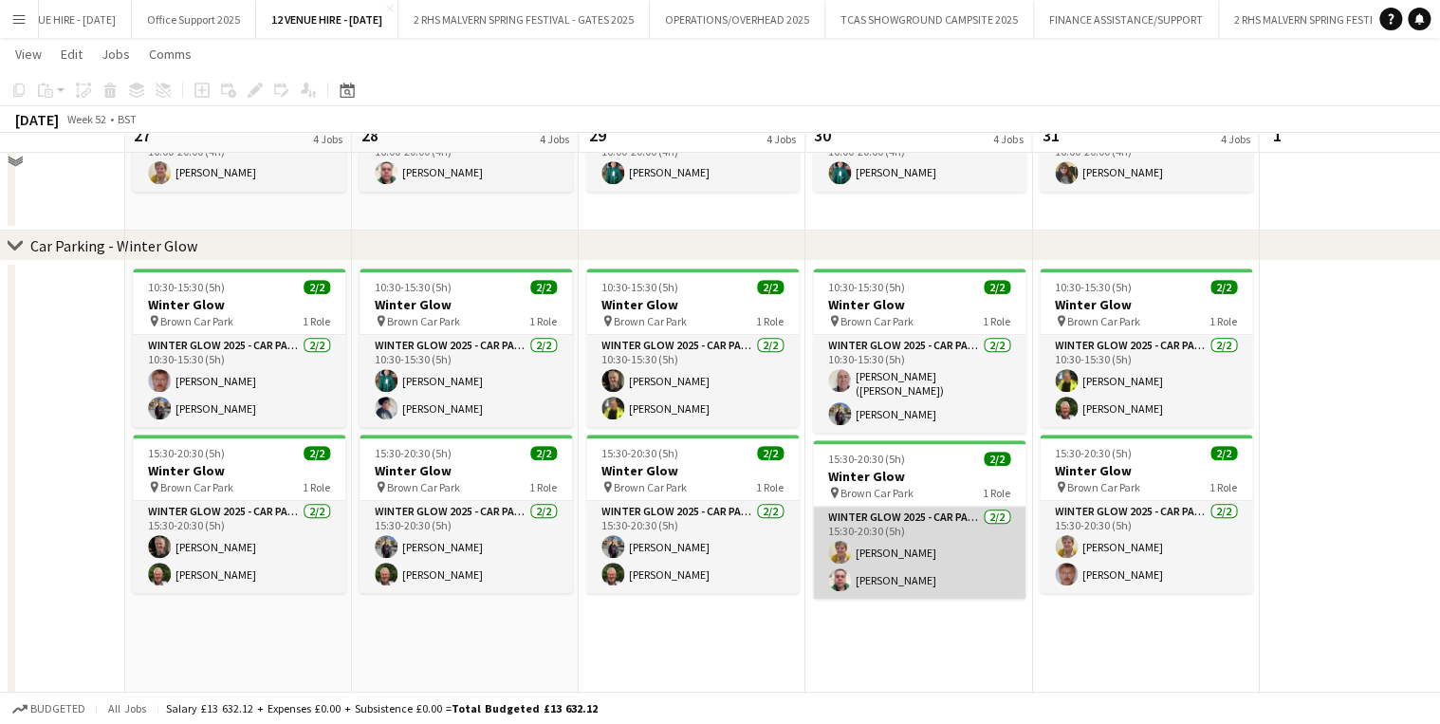
scroll to position [228, 0]
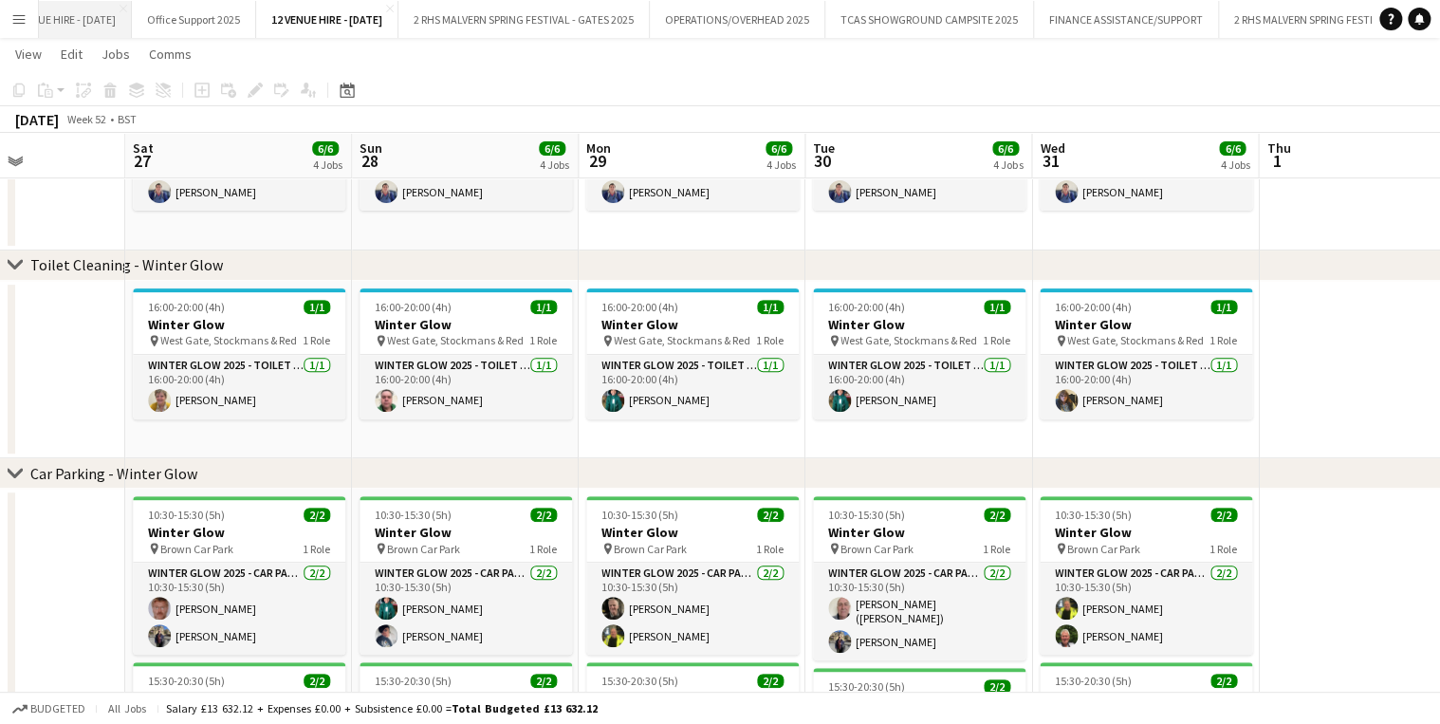
click at [132, 18] on button "10 VENUE HIRE - OCTOBER 2025 Close" at bounding box center [61, 19] width 141 height 37
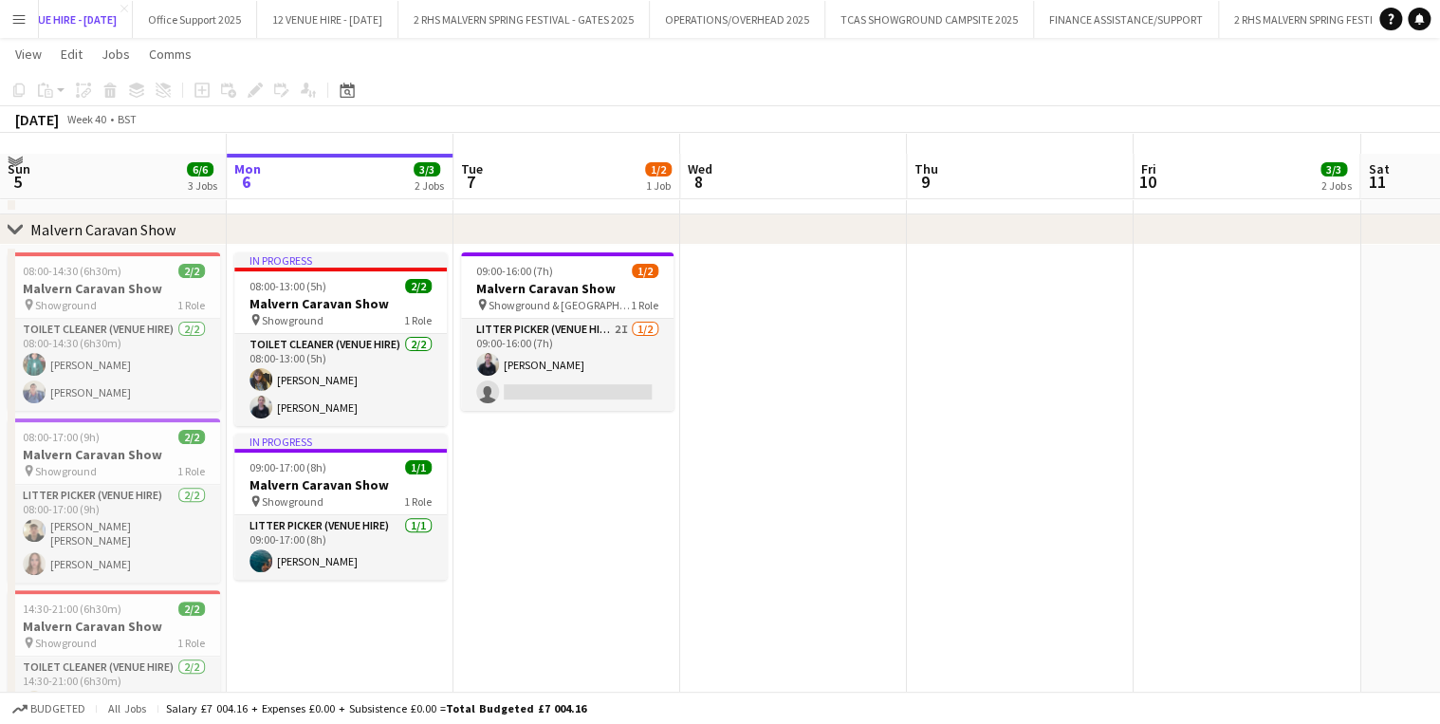
scroll to position [76, 0]
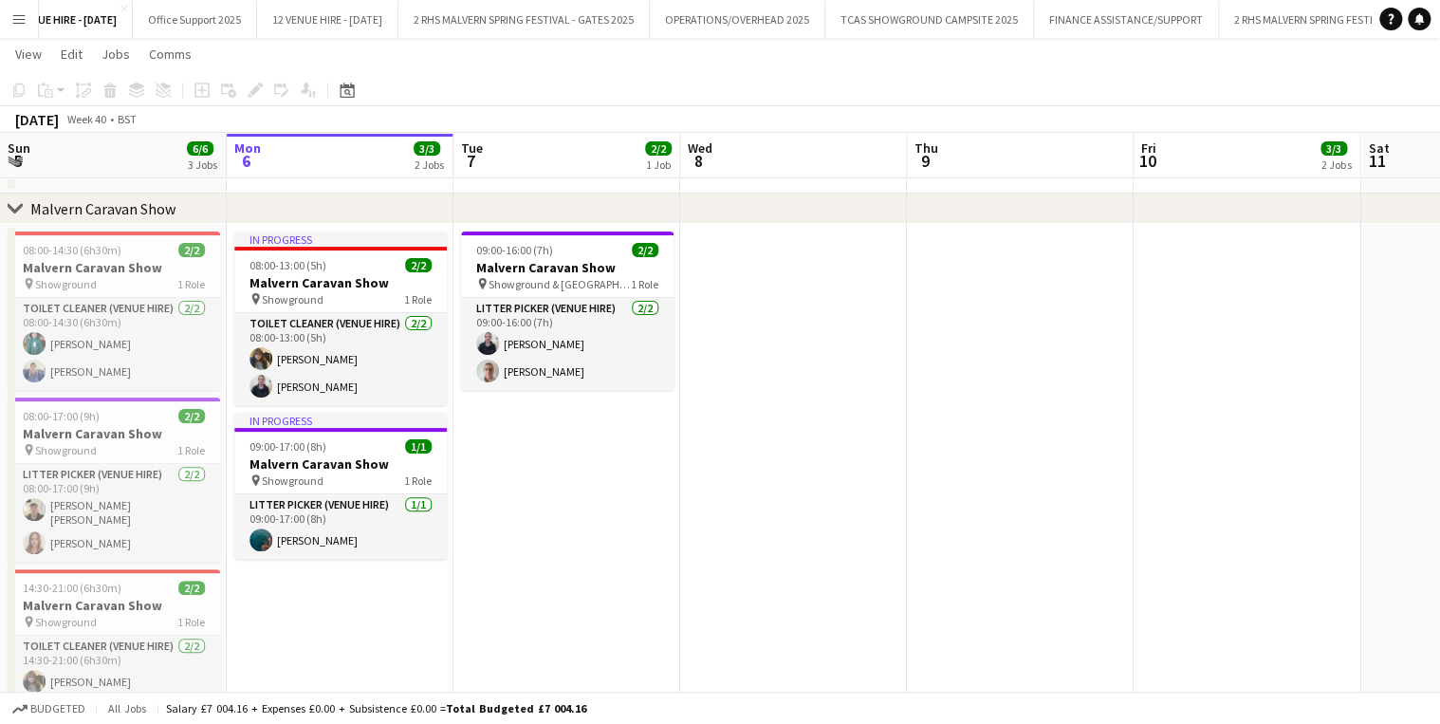
click at [15, 3] on button "Menu" at bounding box center [19, 19] width 38 height 38
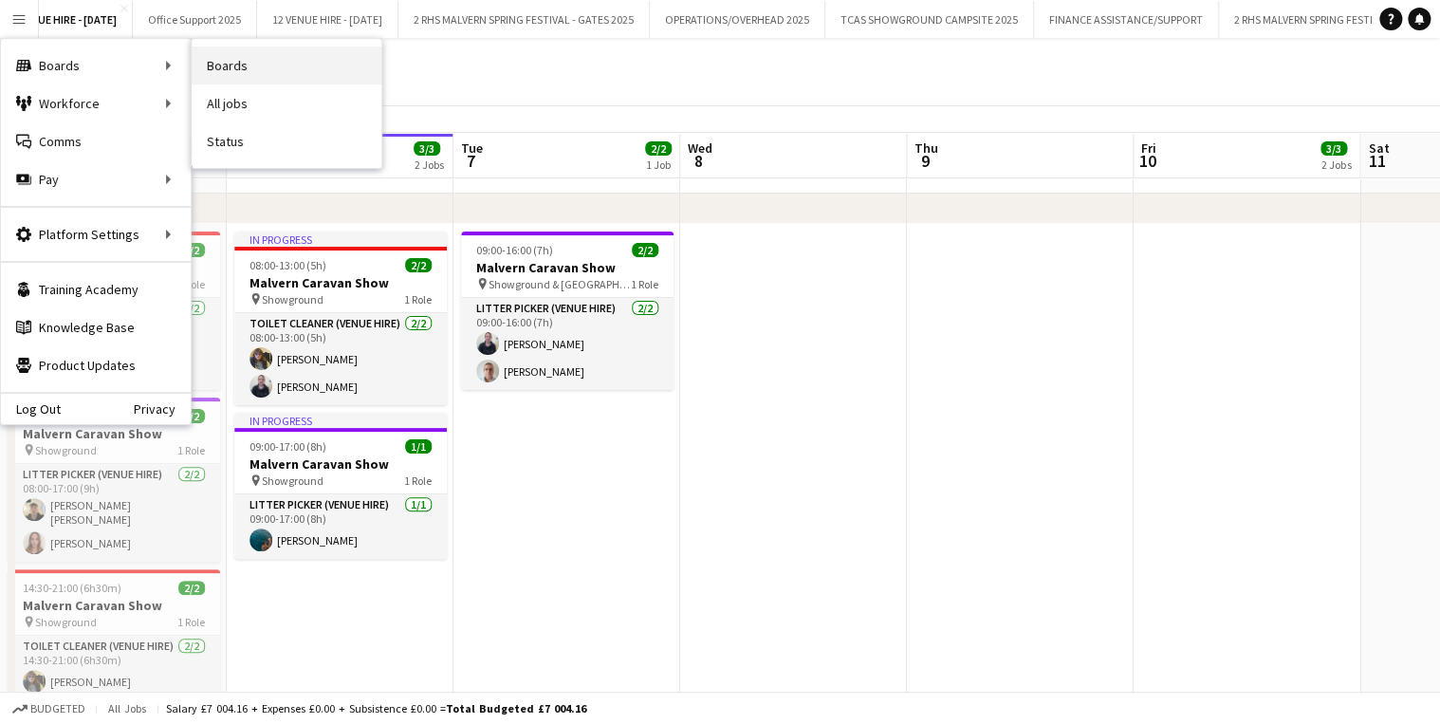
click at [272, 53] on link "Boards" at bounding box center [287, 65] width 190 height 38
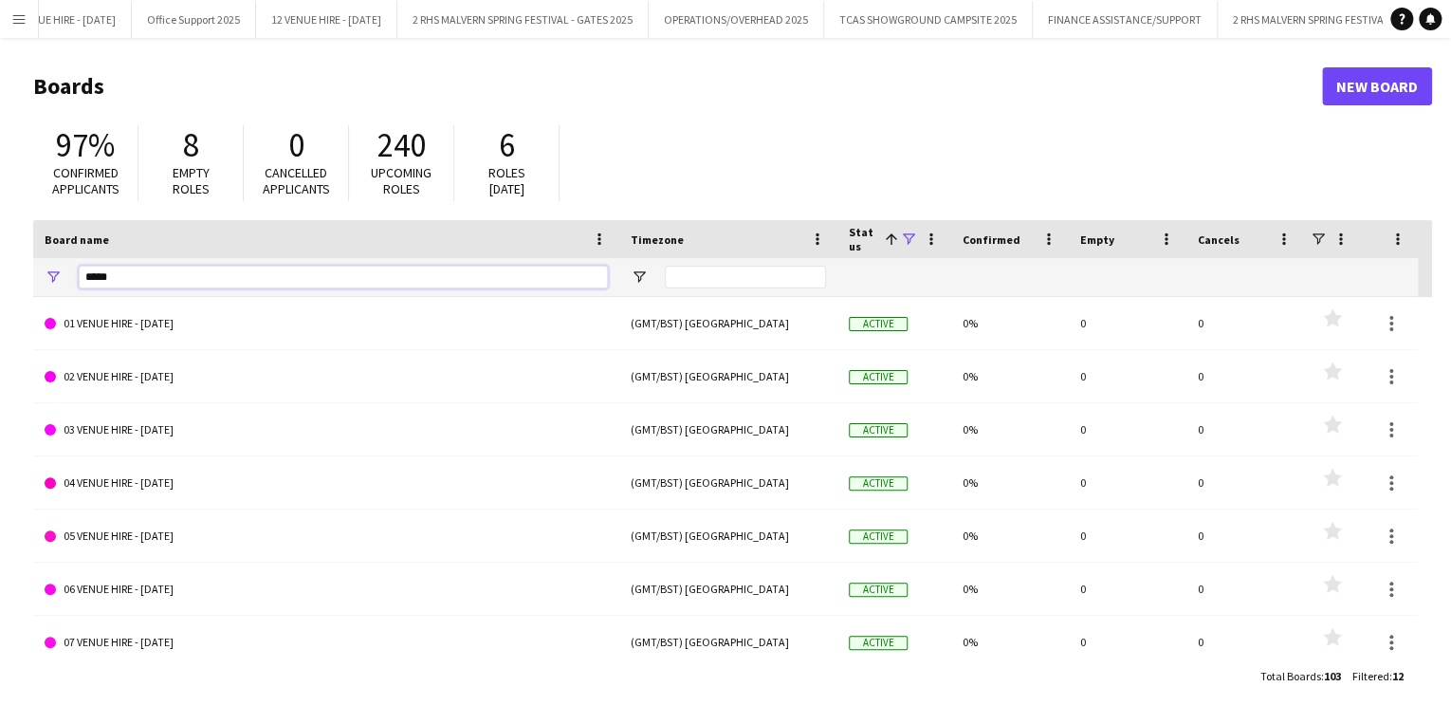
click at [229, 281] on input "*****" at bounding box center [343, 277] width 529 height 23
click at [229, 283] on input "*****" at bounding box center [343, 277] width 529 height 23
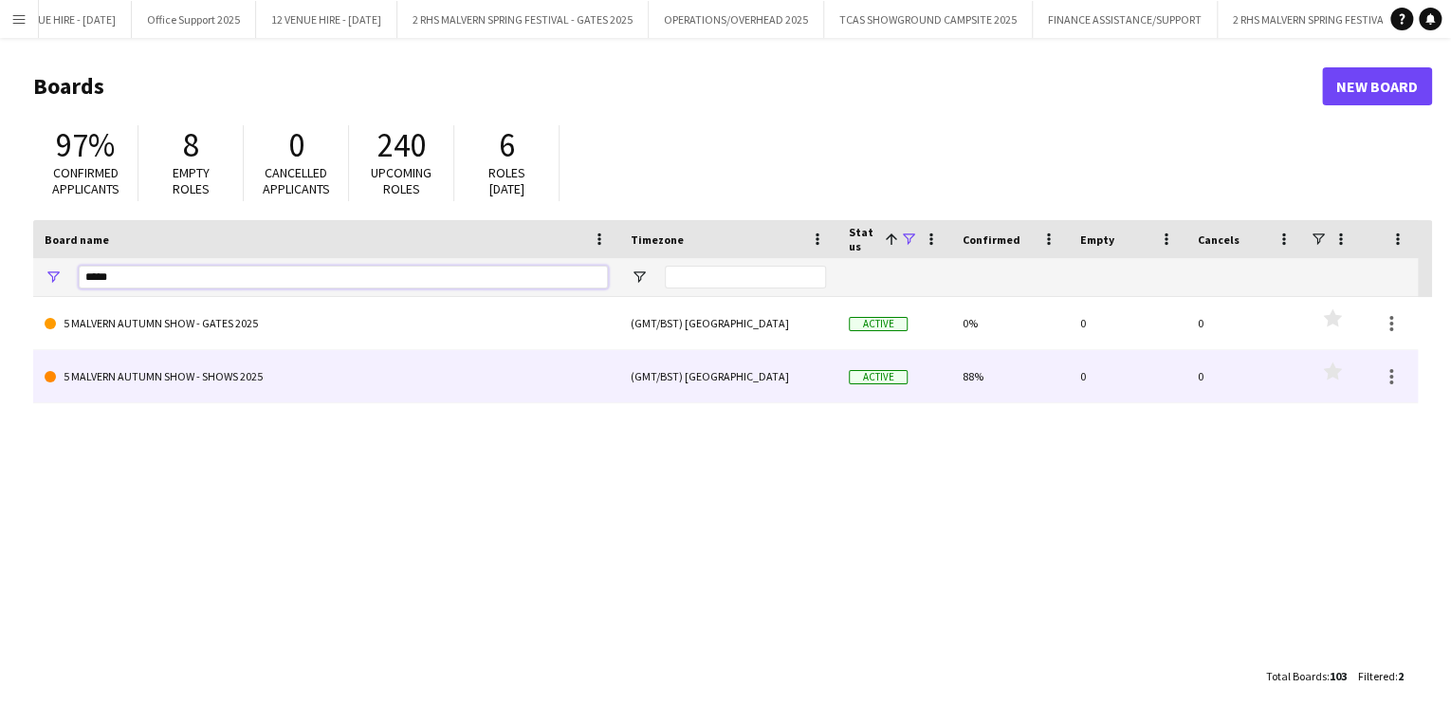
type input "*****"
click at [221, 372] on link "5 MALVERN AUTUMN SHOW - SHOWS 2025" at bounding box center [326, 376] width 563 height 53
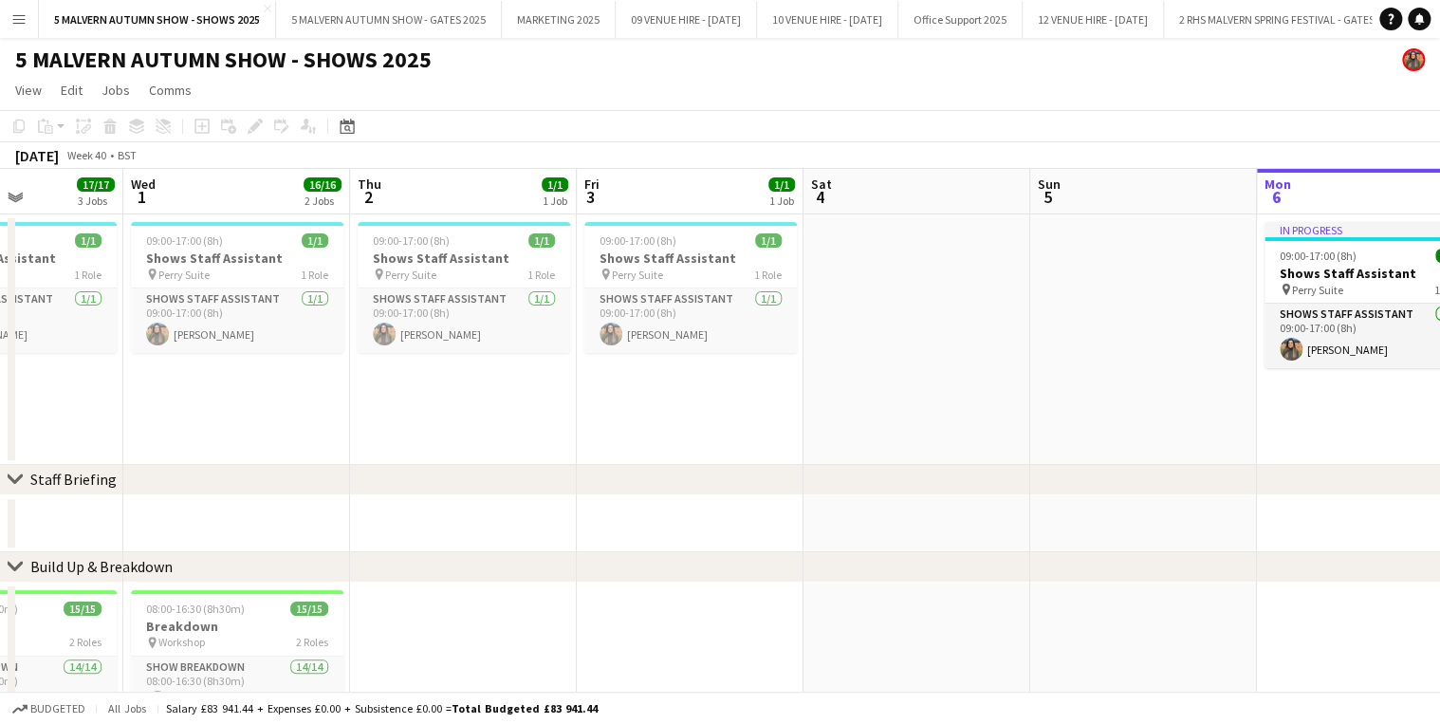
drag, startPoint x: 372, startPoint y: 183, endPoint x: 1328, endPoint y: 266, distance: 959.5
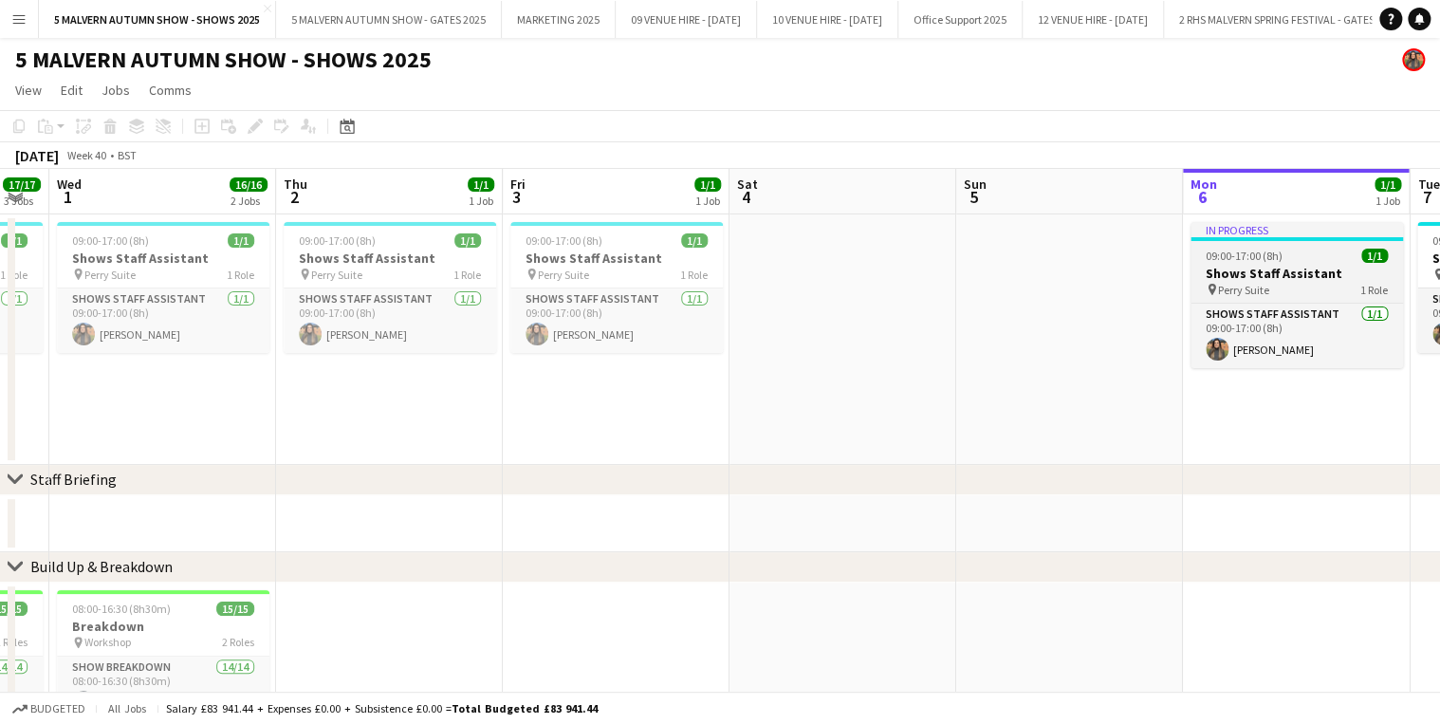
drag, startPoint x: 744, startPoint y: 190, endPoint x: 1308, endPoint y: 232, distance: 564.9
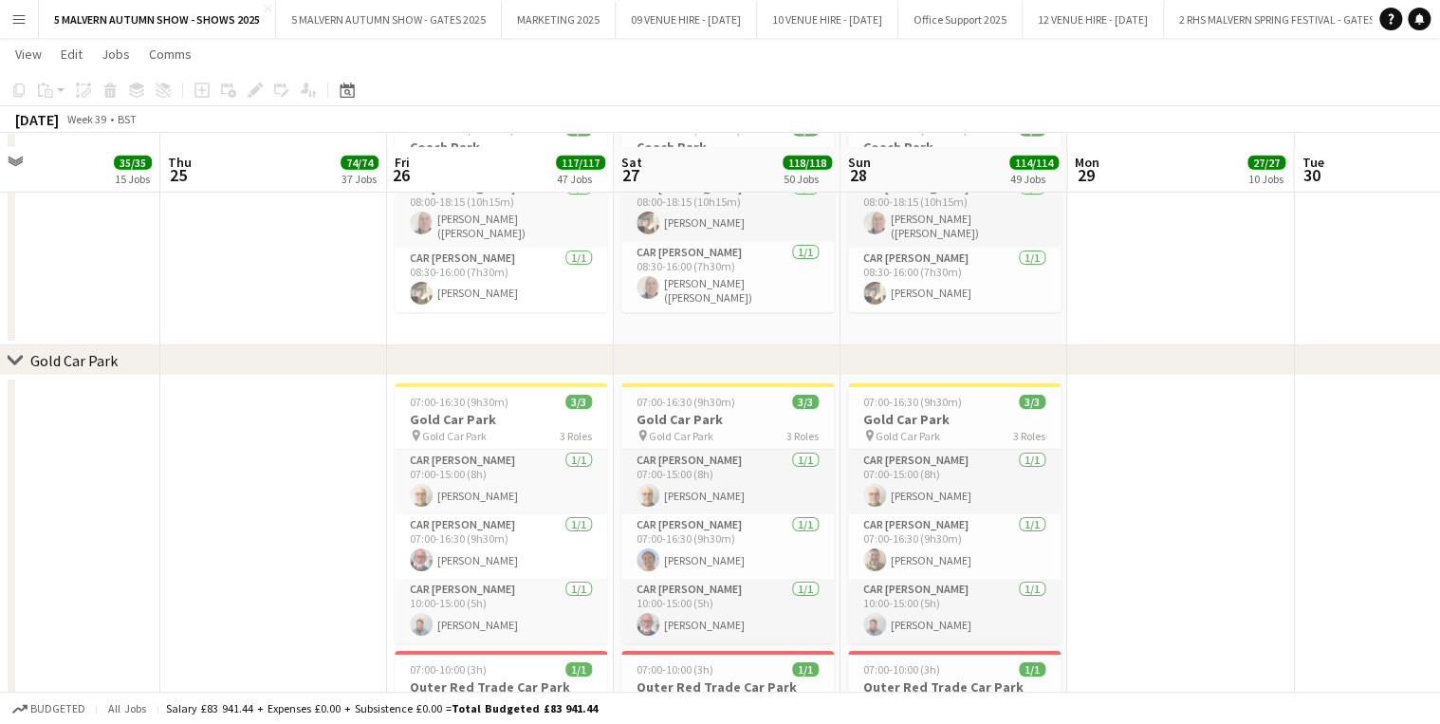
scroll to position [10302, 0]
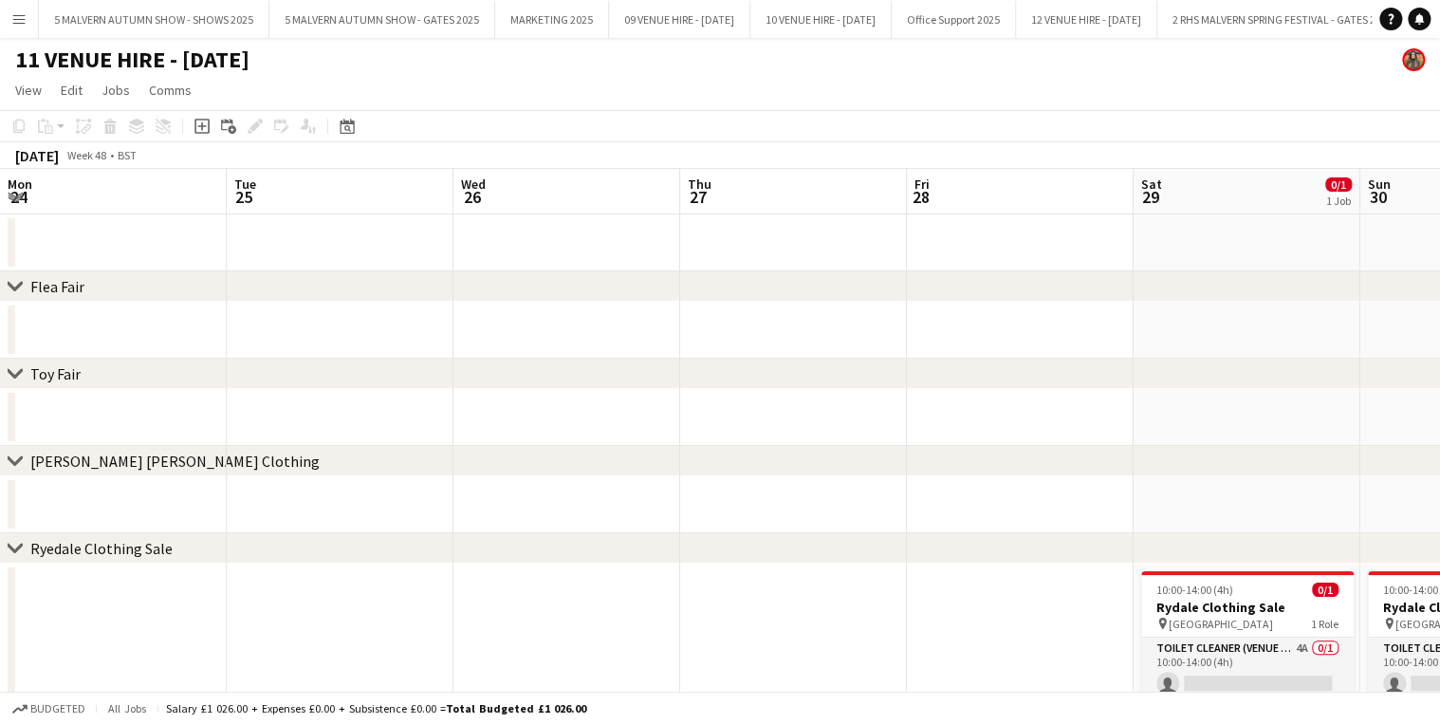
scroll to position [0, 518]
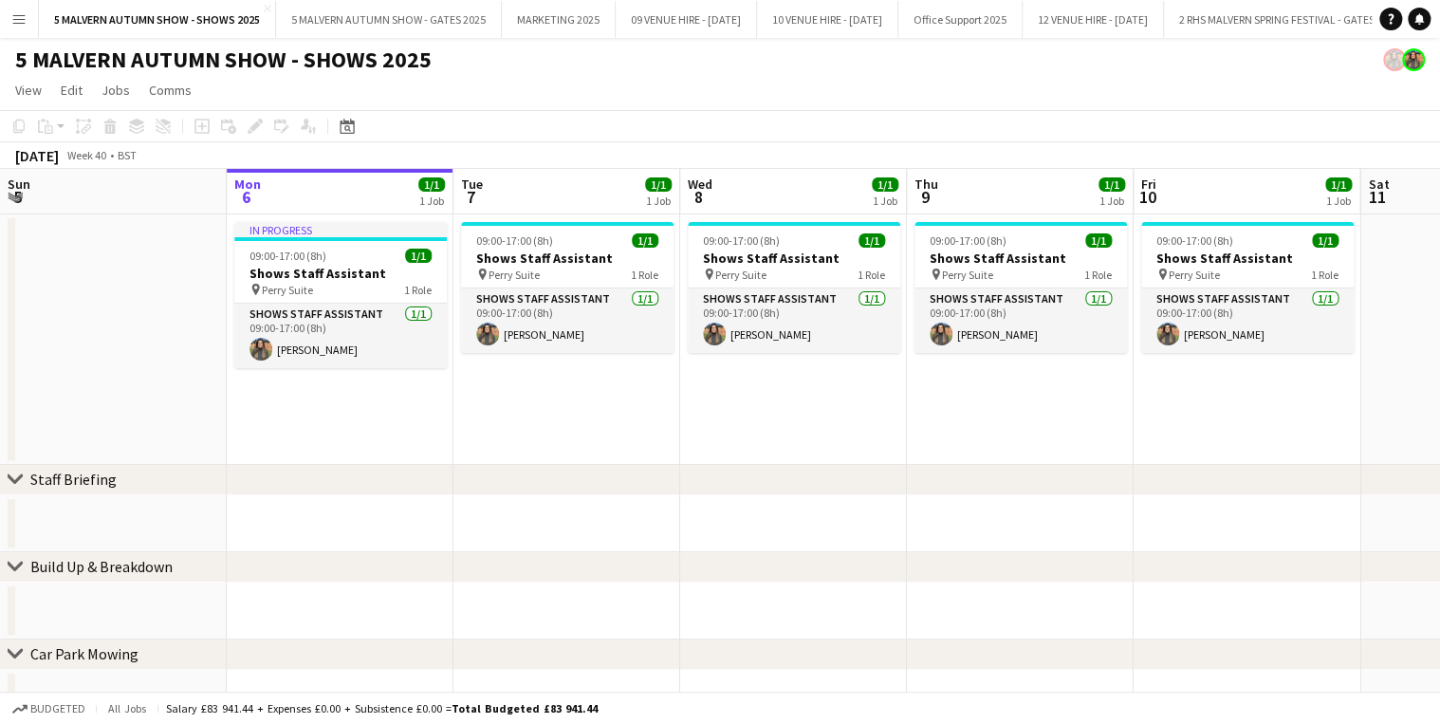
click at [9, 16] on button "Menu" at bounding box center [19, 19] width 38 height 38
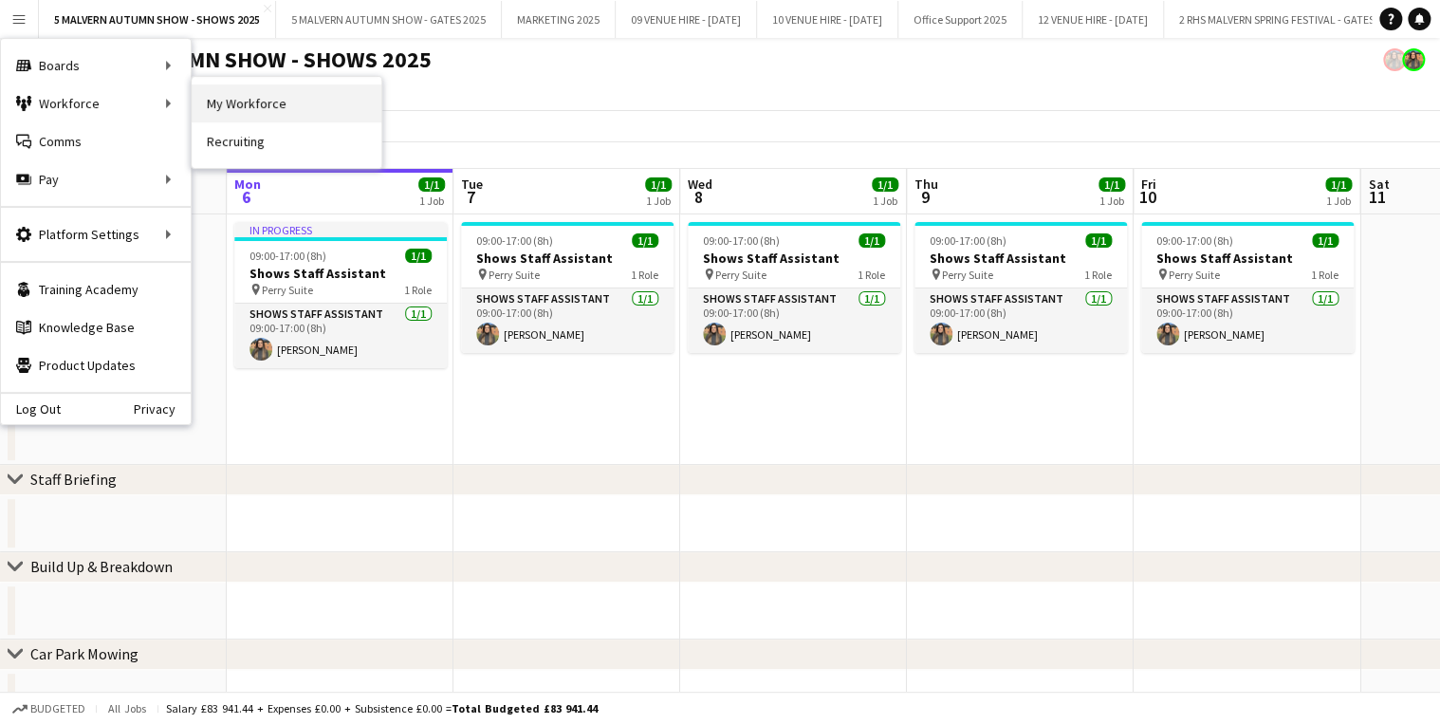
click at [307, 106] on link "My Workforce" at bounding box center [287, 103] width 190 height 38
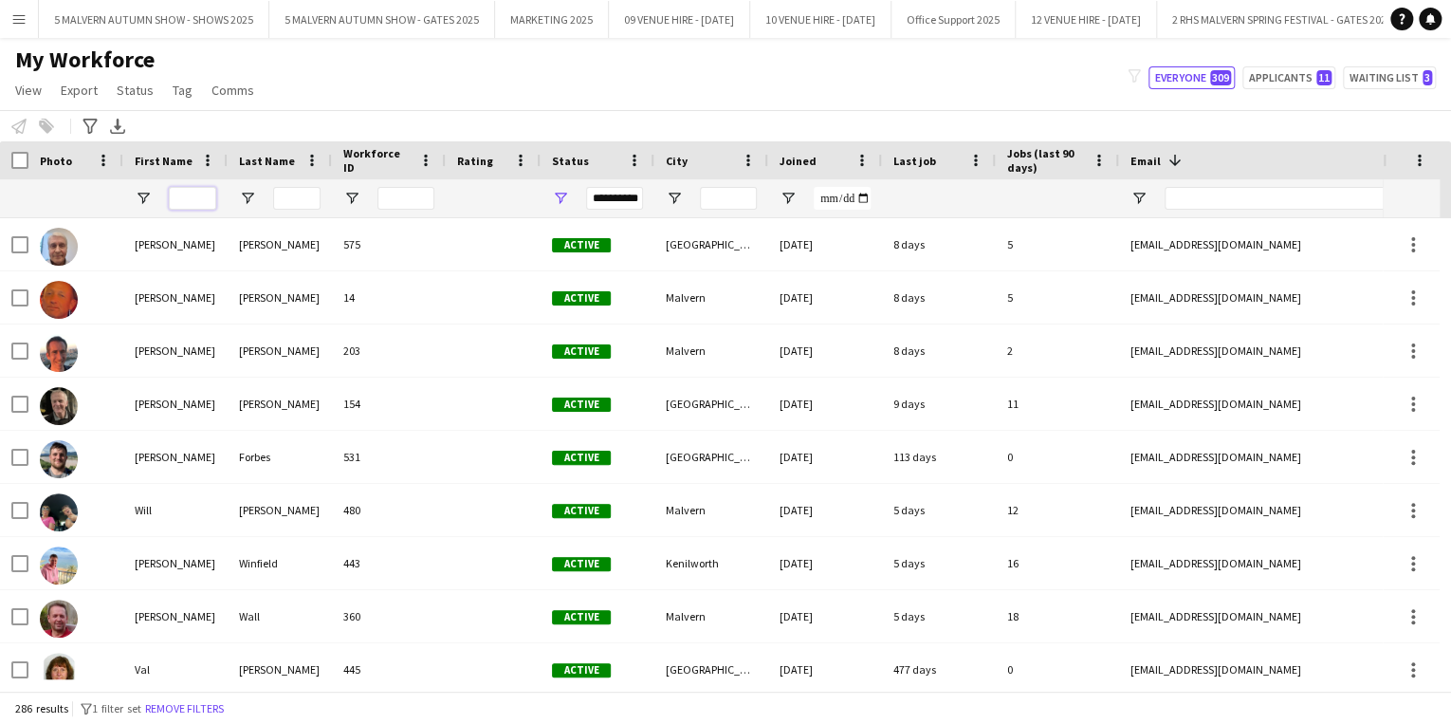
click at [178, 194] on input "First Name Filter Input" at bounding box center [192, 198] width 47 height 23
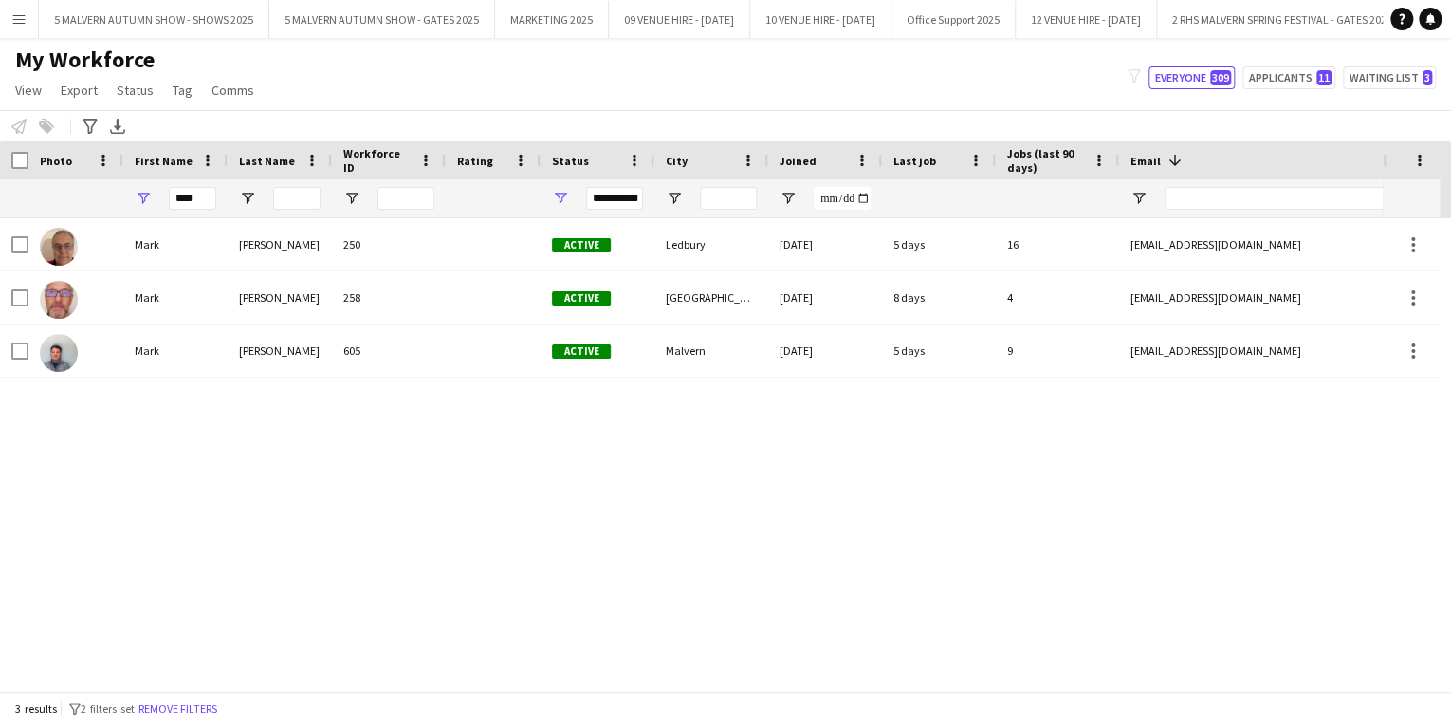
click at [357, 102] on div "My Workforce View Views Default view SafeHR Employee Details New view Update vi…" at bounding box center [725, 78] width 1451 height 64
drag, startPoint x: 1305, startPoint y: 348, endPoint x: 1089, endPoint y: 411, distance: 225.1
click at [1089, 397] on div "Mark Pritchard 250 Active Ledbury 22-02-2022 5 days 16 markcpritchard@yahoo.com…" at bounding box center [697, 448] width 1394 height 461
click at [192, 193] on input "****" at bounding box center [192, 198] width 47 height 23
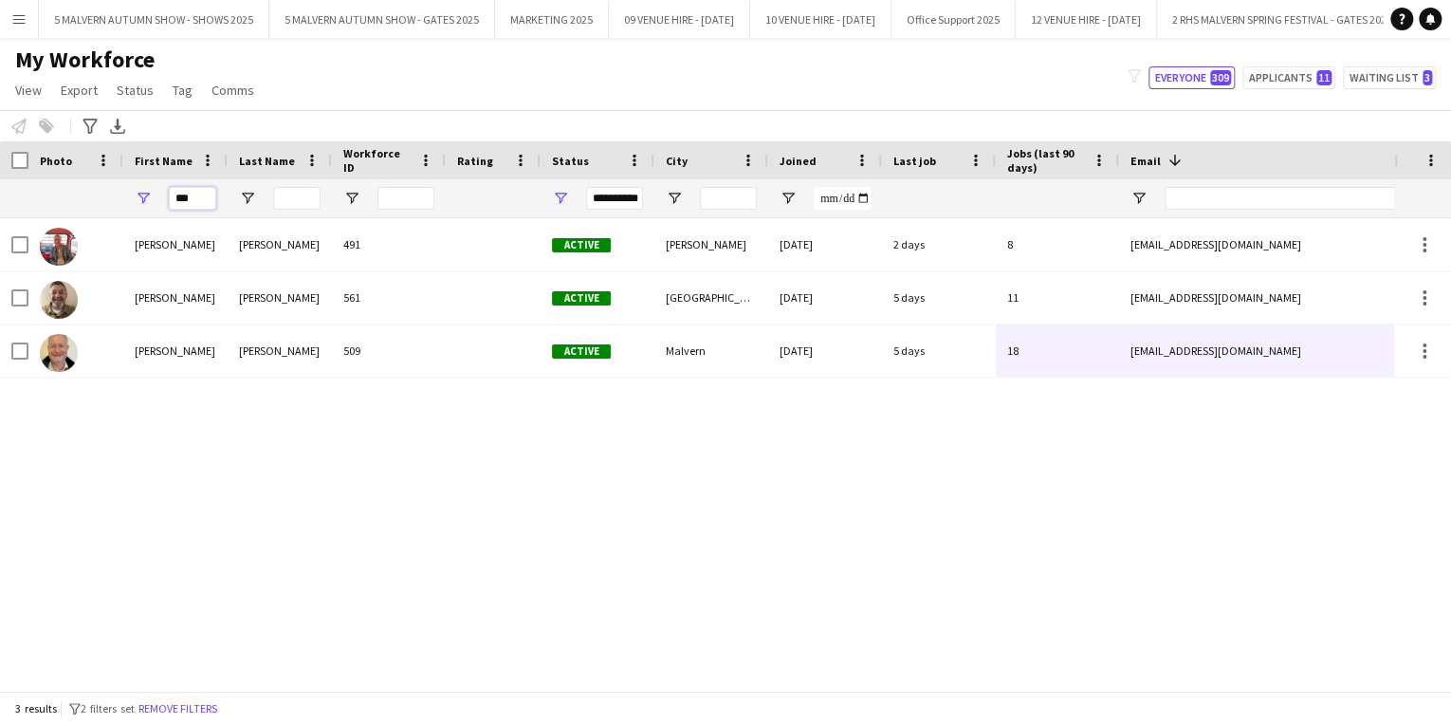
type input "***"
click at [296, 542] on div "Stuart Hanson 491 Active Stafford 18-12-2023 2 days 8 stuka@btinternet.com +447…" at bounding box center [697, 448] width 1394 height 461
click at [191, 203] on input "***" at bounding box center [192, 198] width 47 height 23
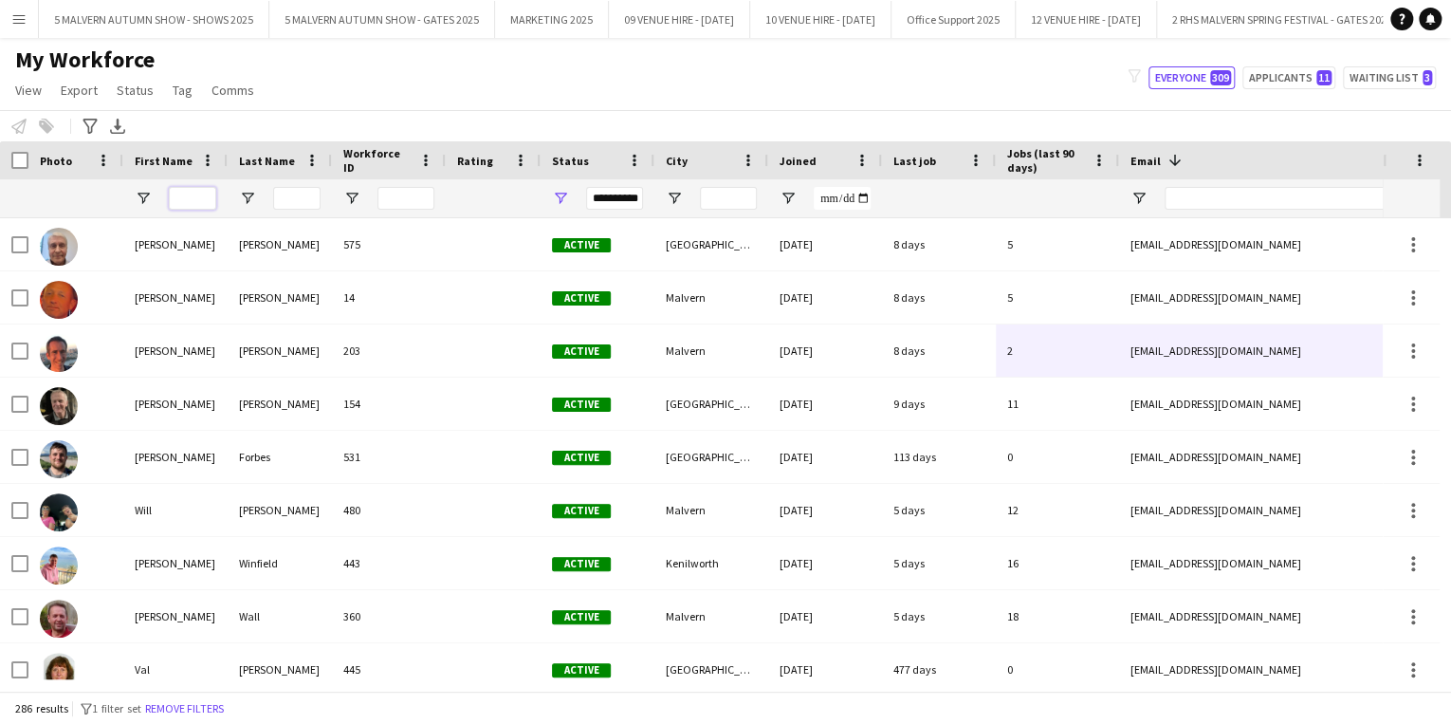
click at [212, 201] on input "First Name Filter Input" at bounding box center [192, 198] width 47 height 23
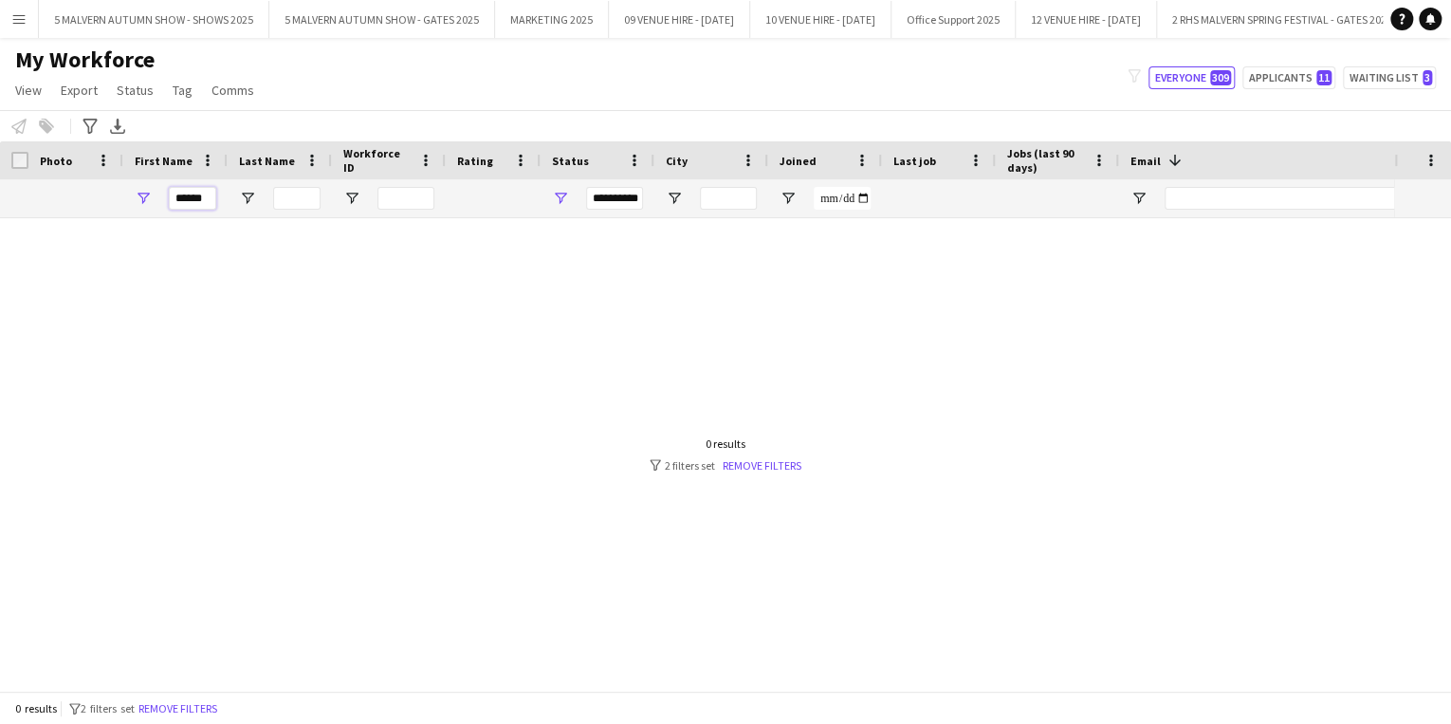
click at [180, 201] on input "******" at bounding box center [192, 198] width 47 height 23
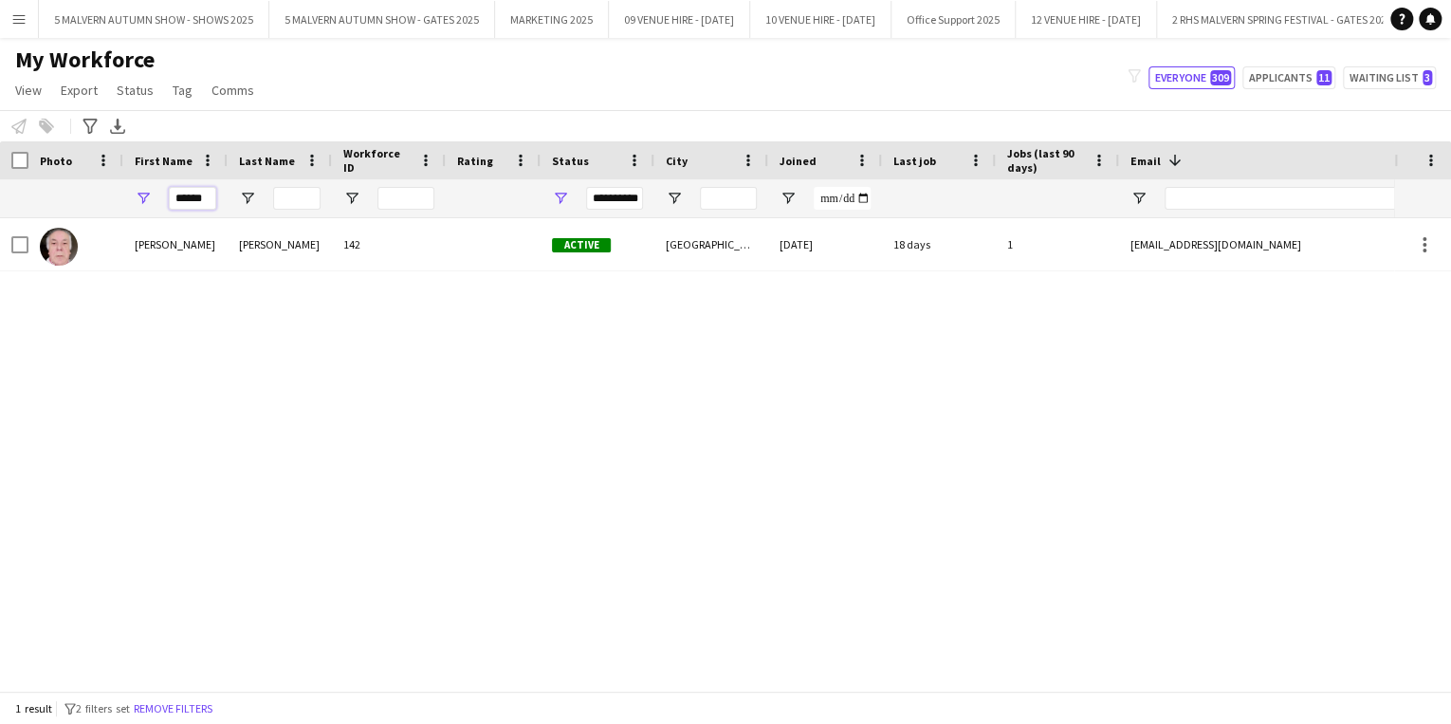
type input "******"
click at [193, 194] on input "******" at bounding box center [192, 198] width 47 height 23
